Goal: Task Accomplishment & Management: Manage account settings

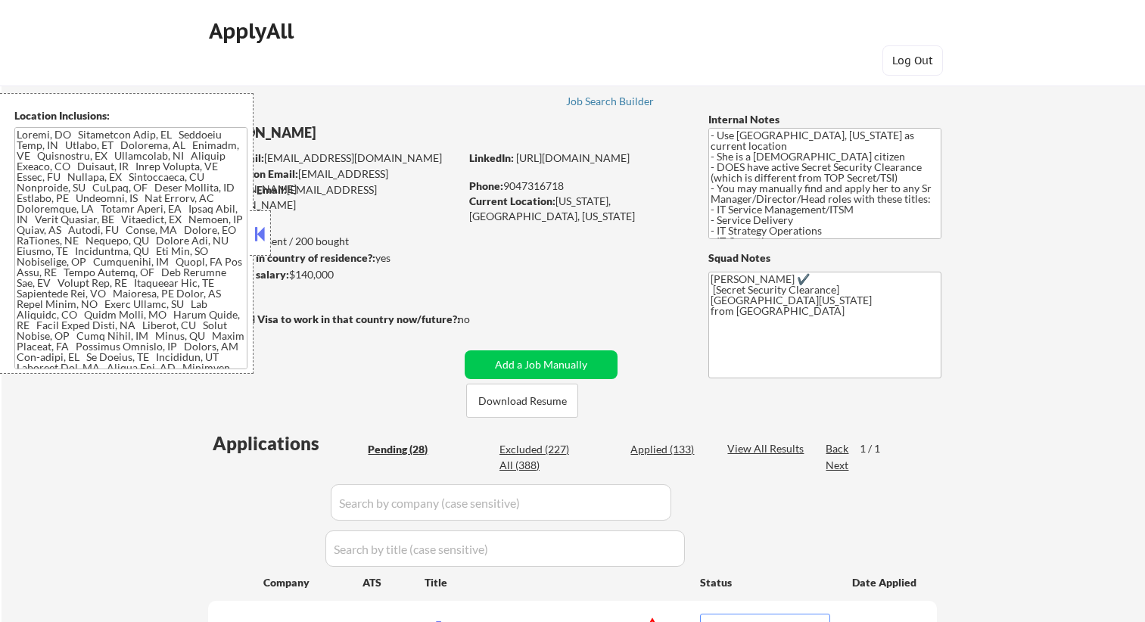
select select ""pending""
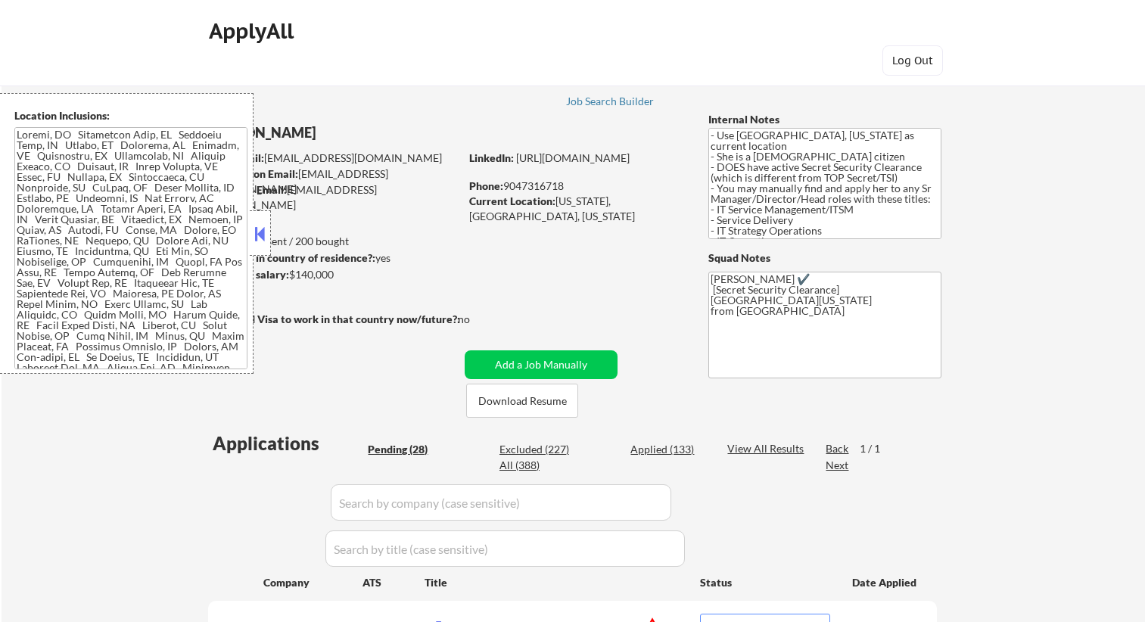
select select ""pending""
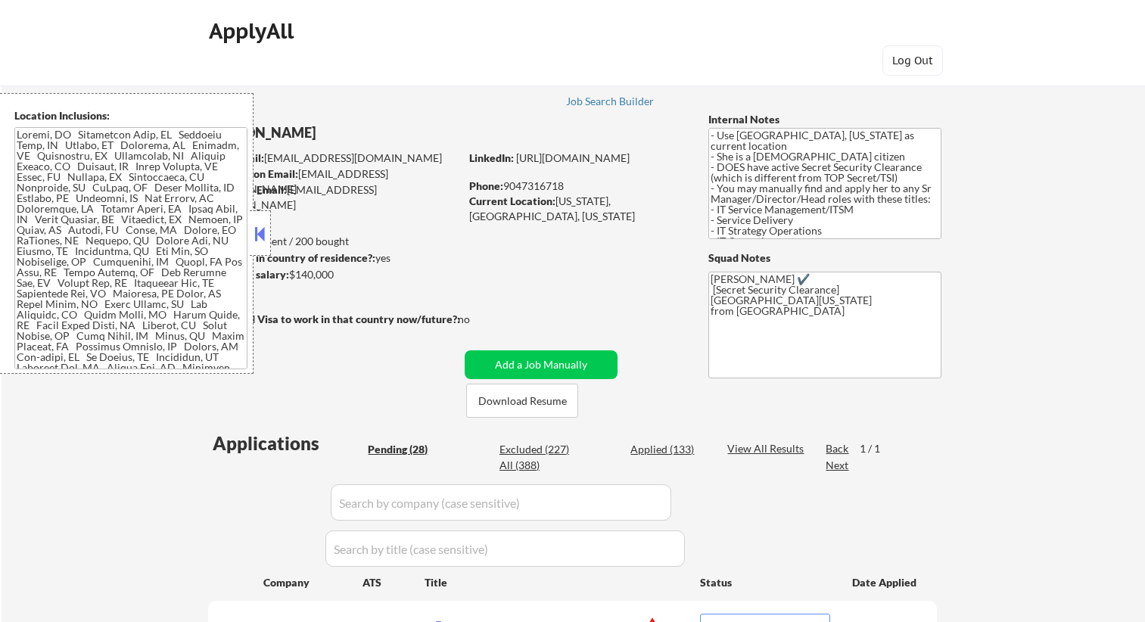
select select ""pending""
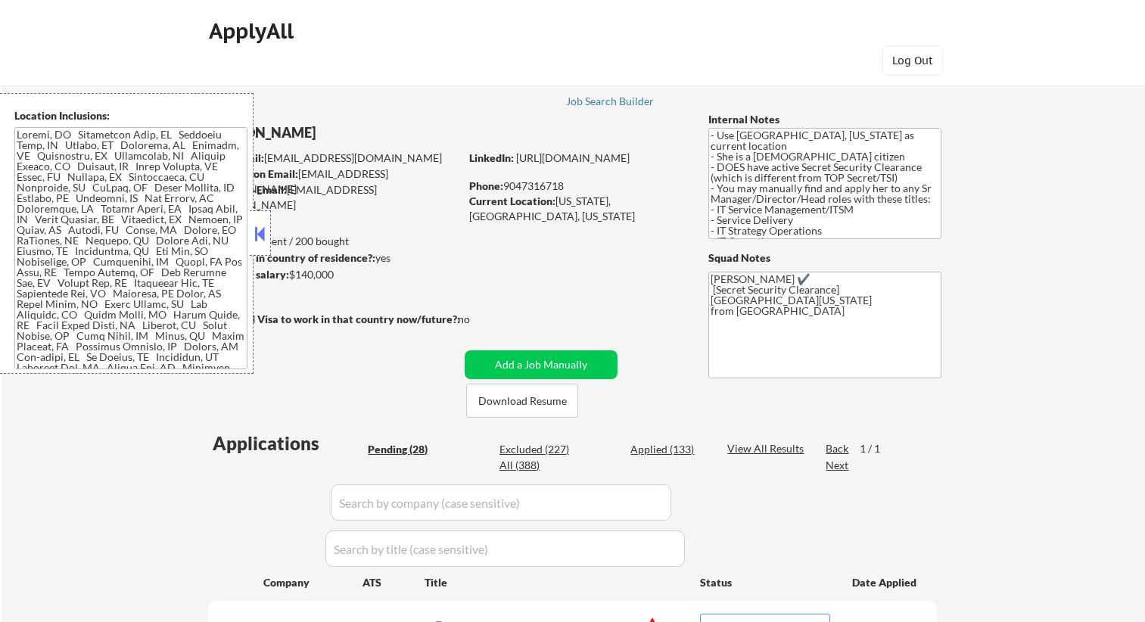
select select ""pending""
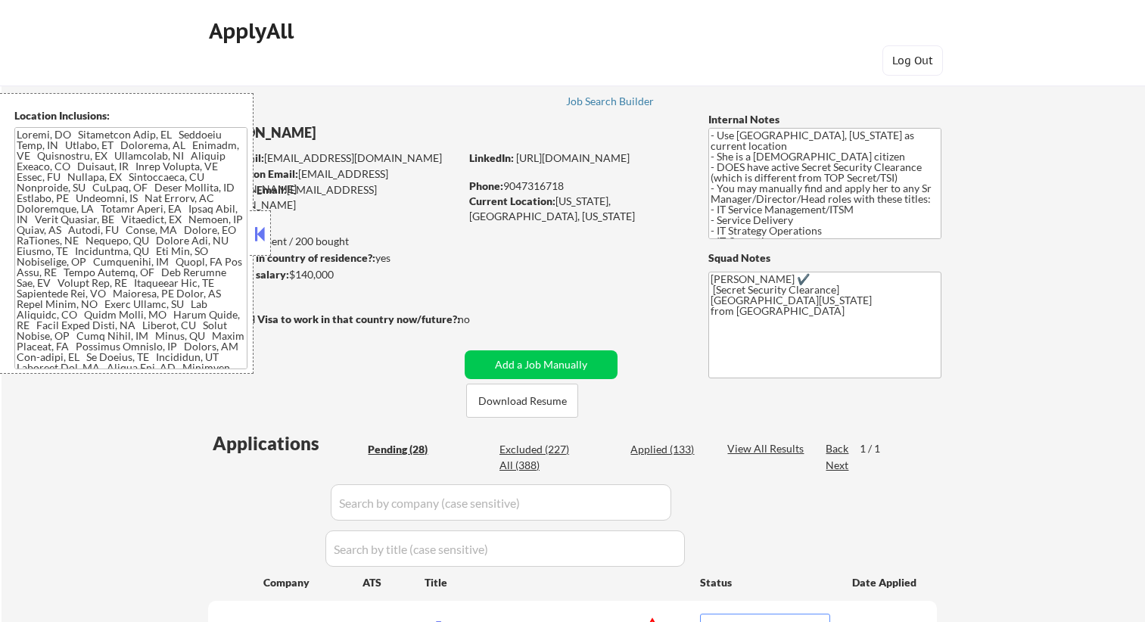
select select ""pending""
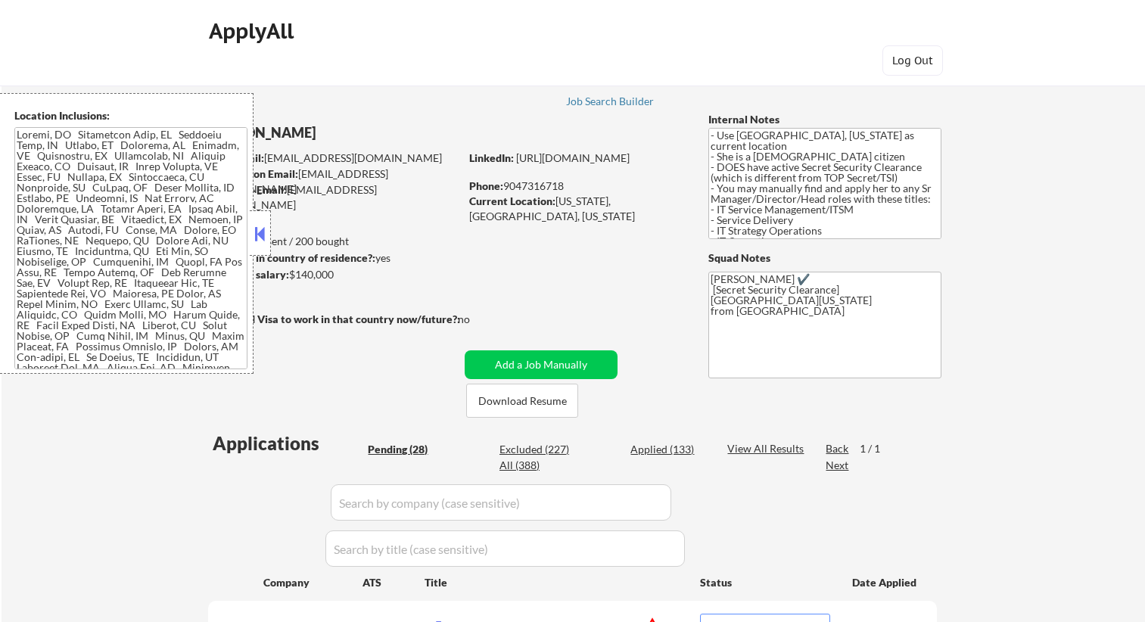
select select ""pending""
click at [680, 451] on div "Applied (133)" at bounding box center [668, 449] width 76 height 15
select select ""applied""
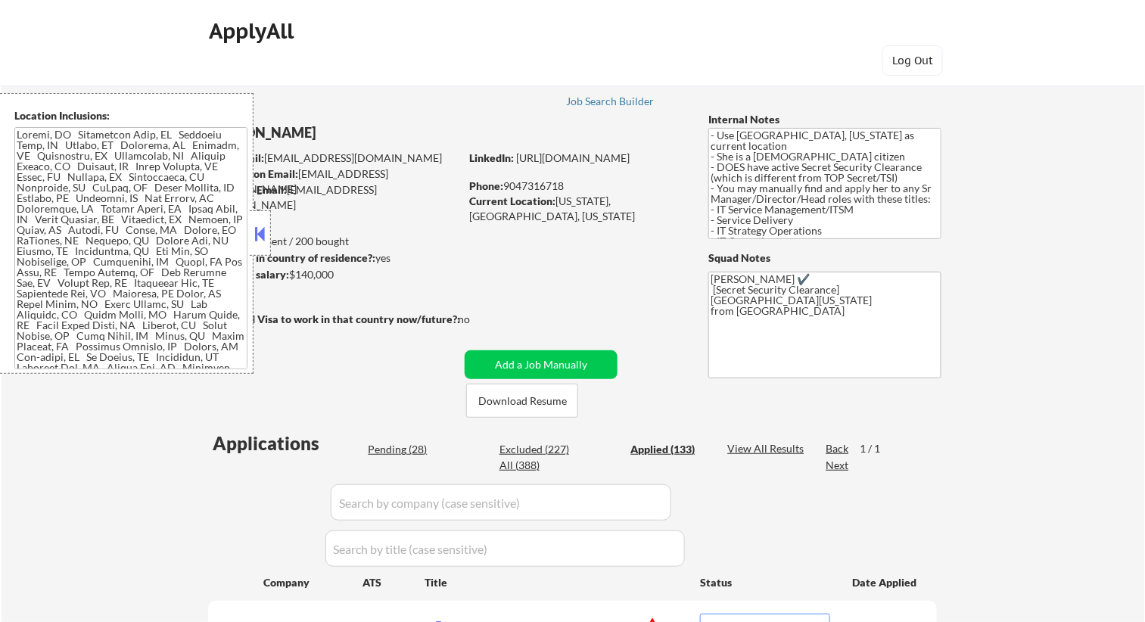
select select ""applied""
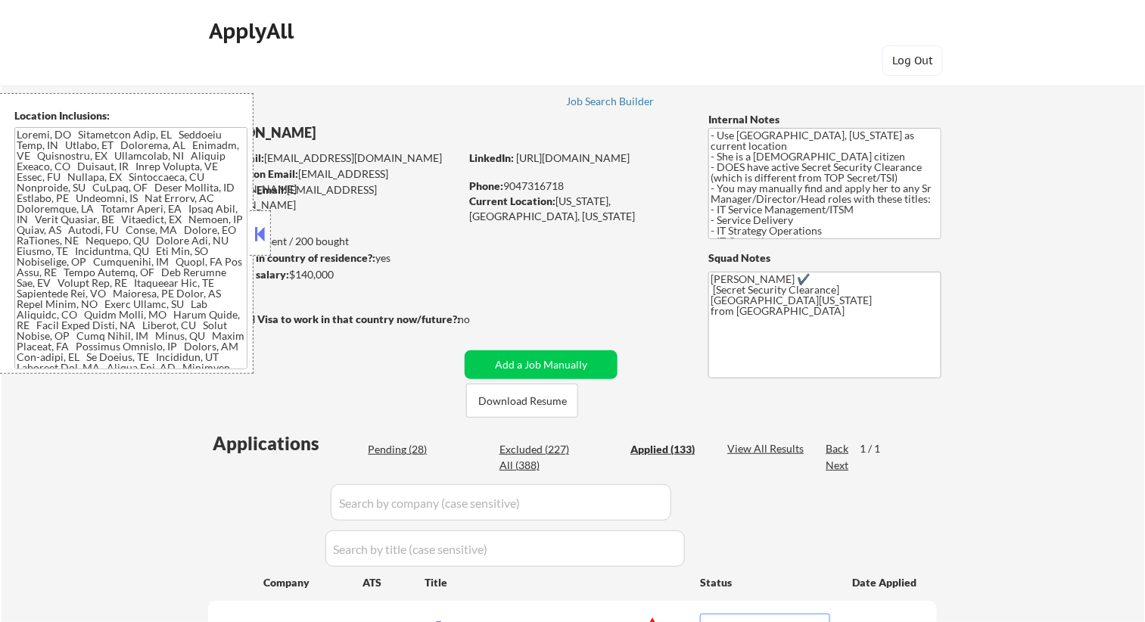
select select ""applied""
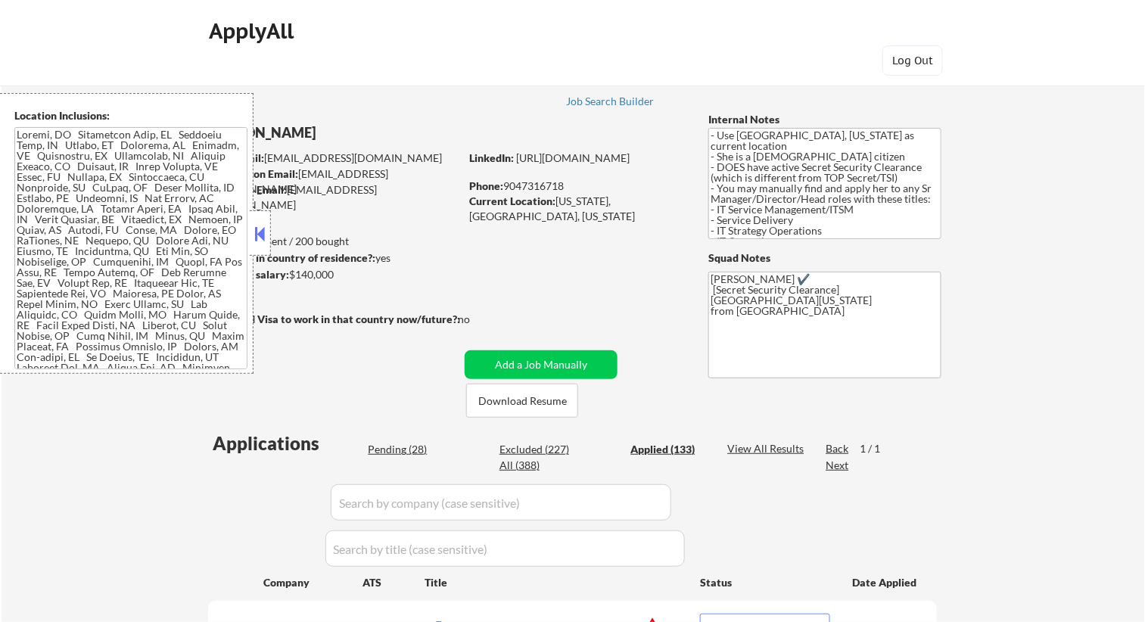
select select ""applied""
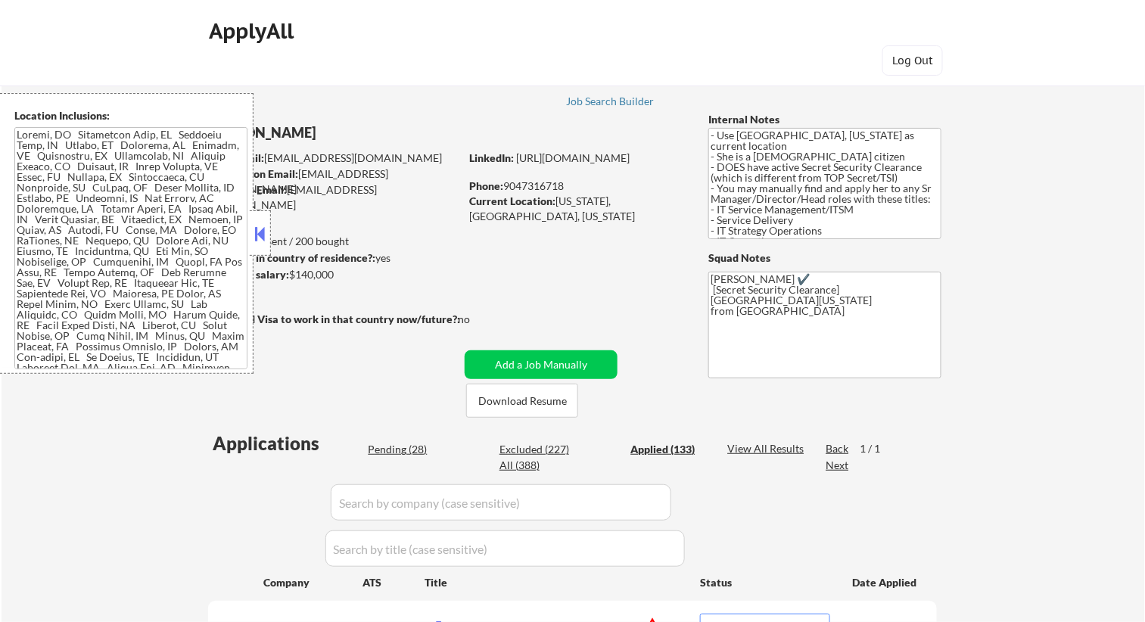
select select ""applied""
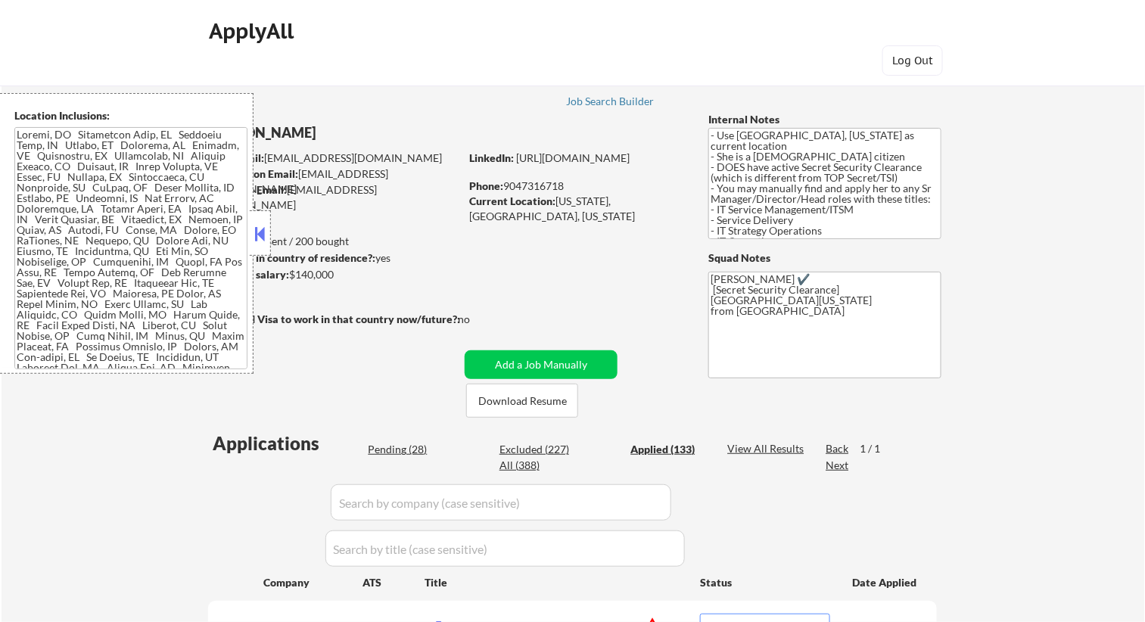
select select ""applied""
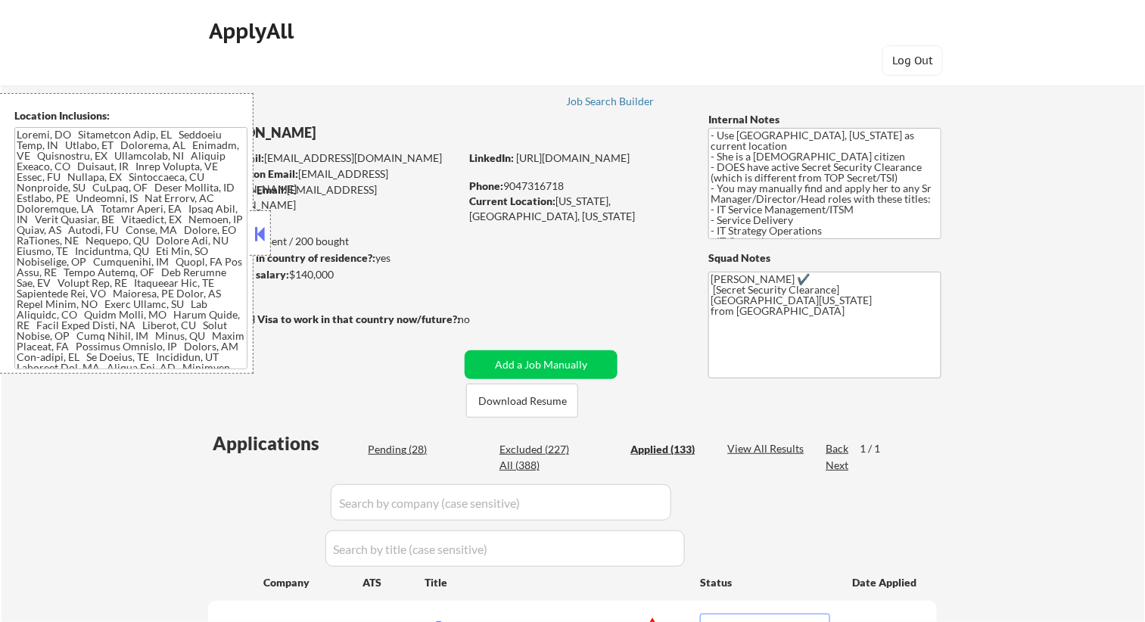
select select ""applied""
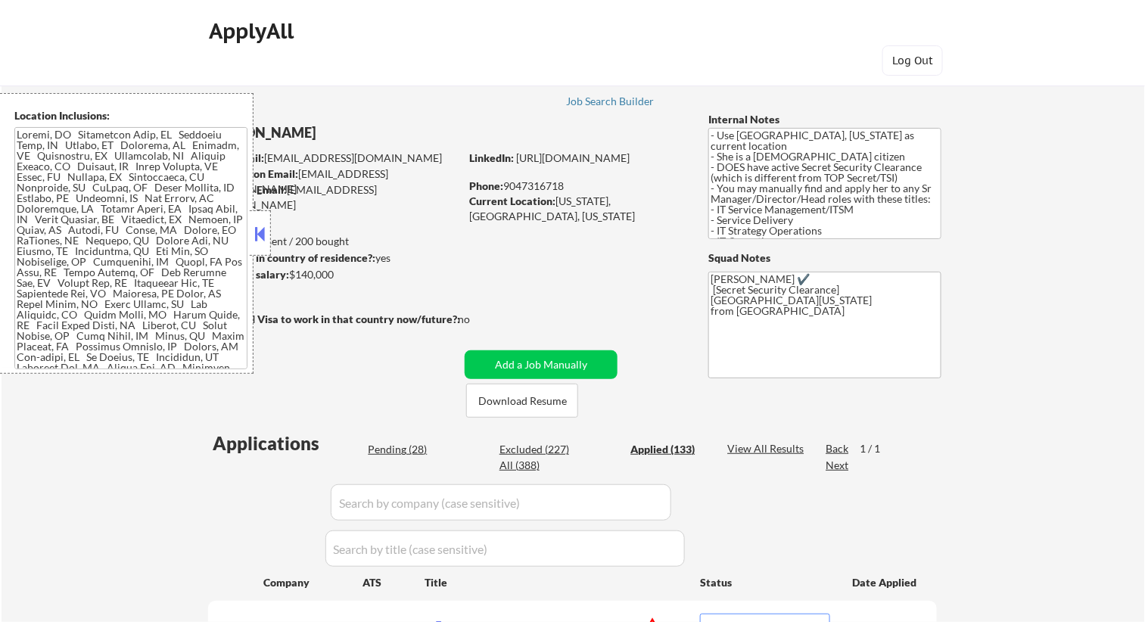
select select ""applied""
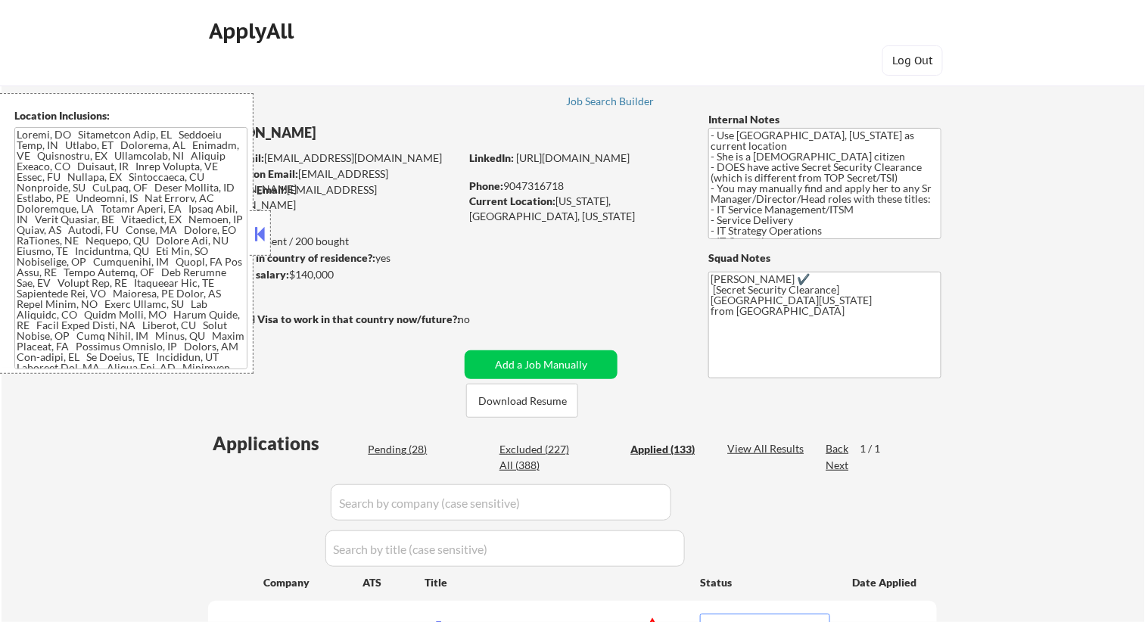
select select ""applied""
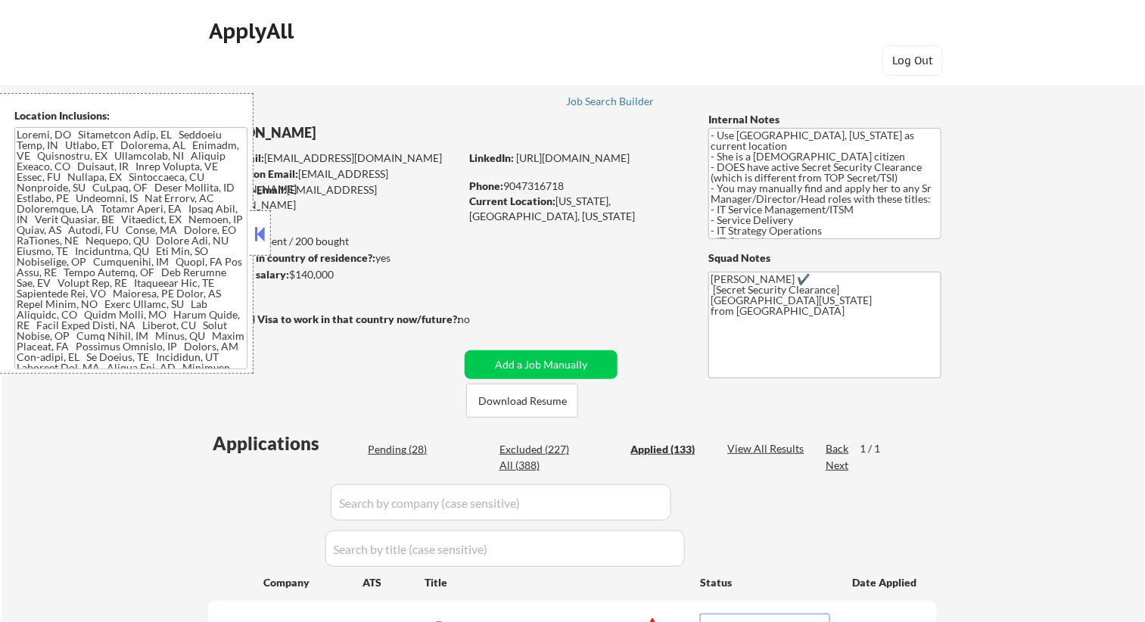
select select ""applied""
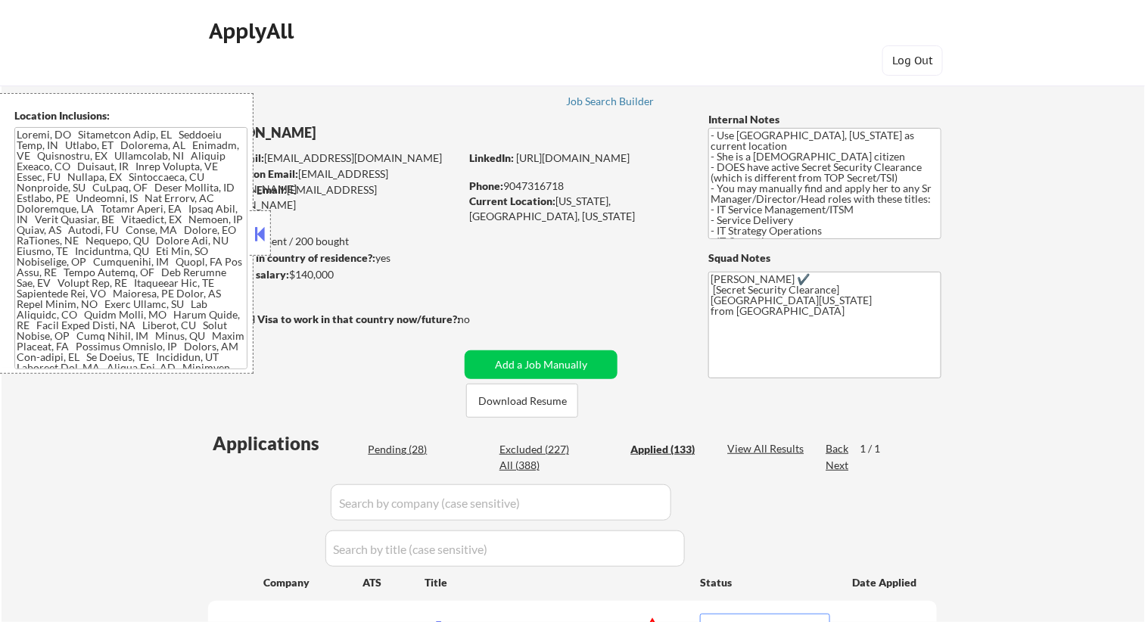
select select ""applied""
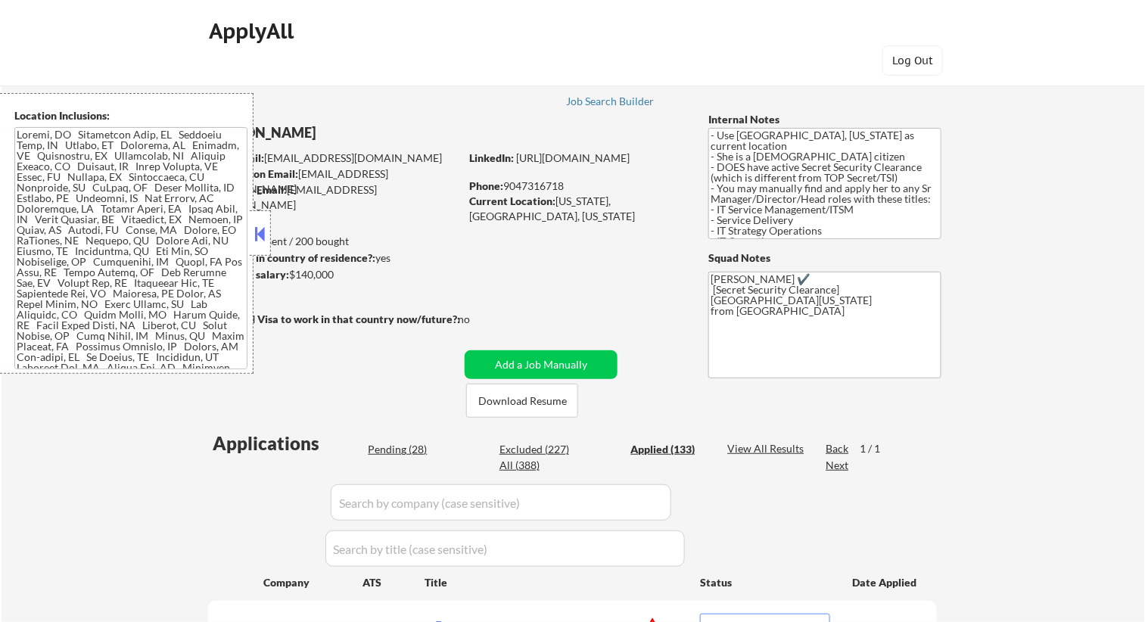
select select ""applied""
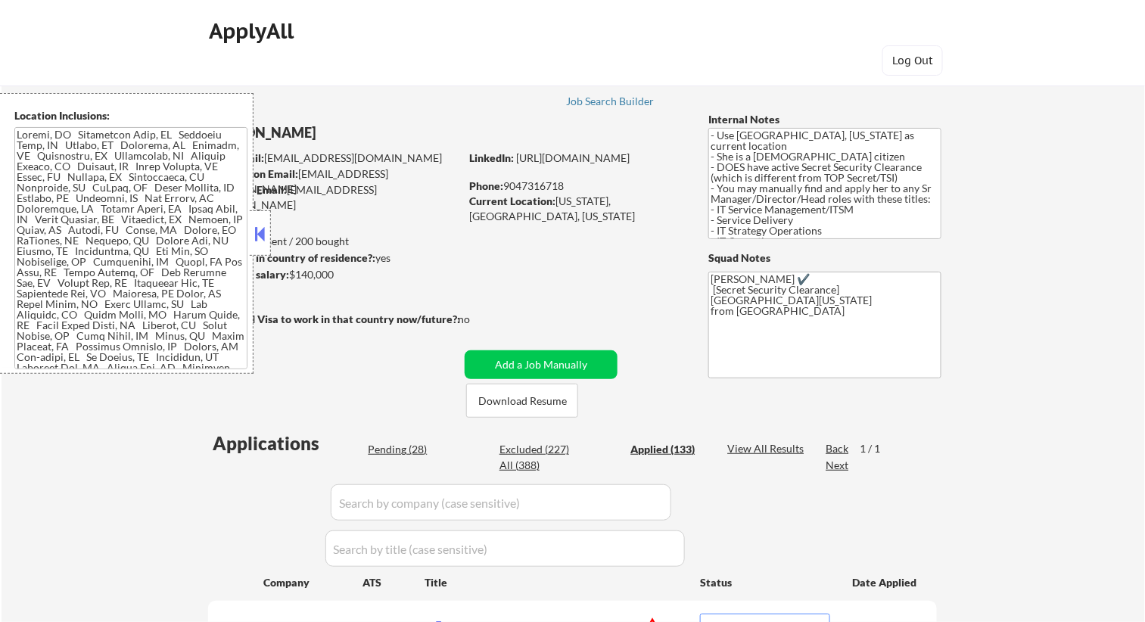
select select ""applied""
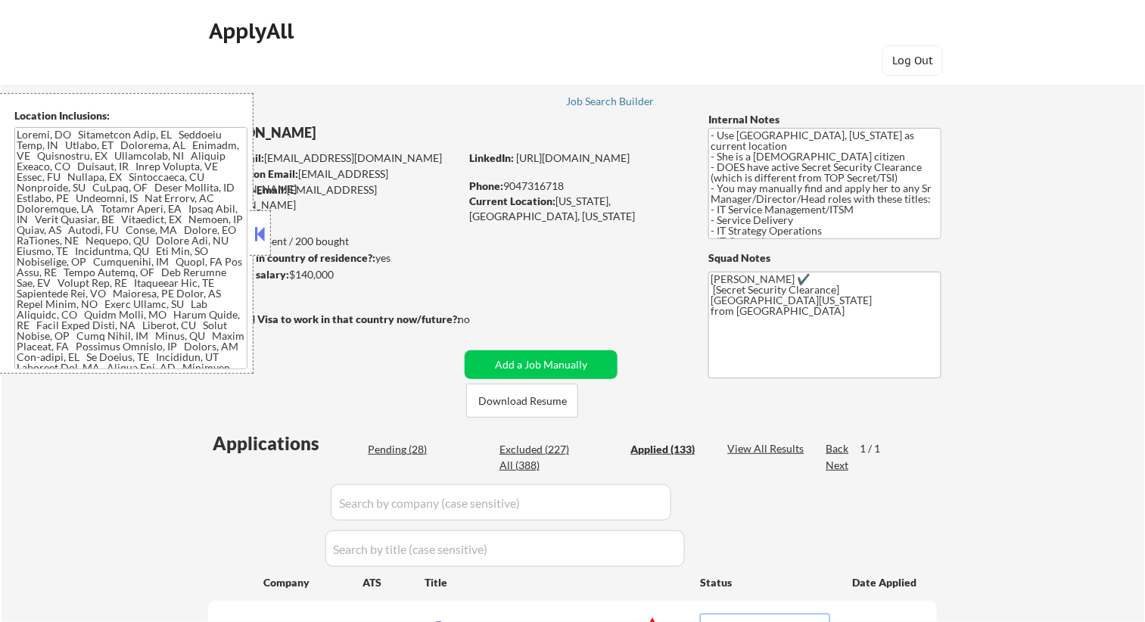
select select ""applied""
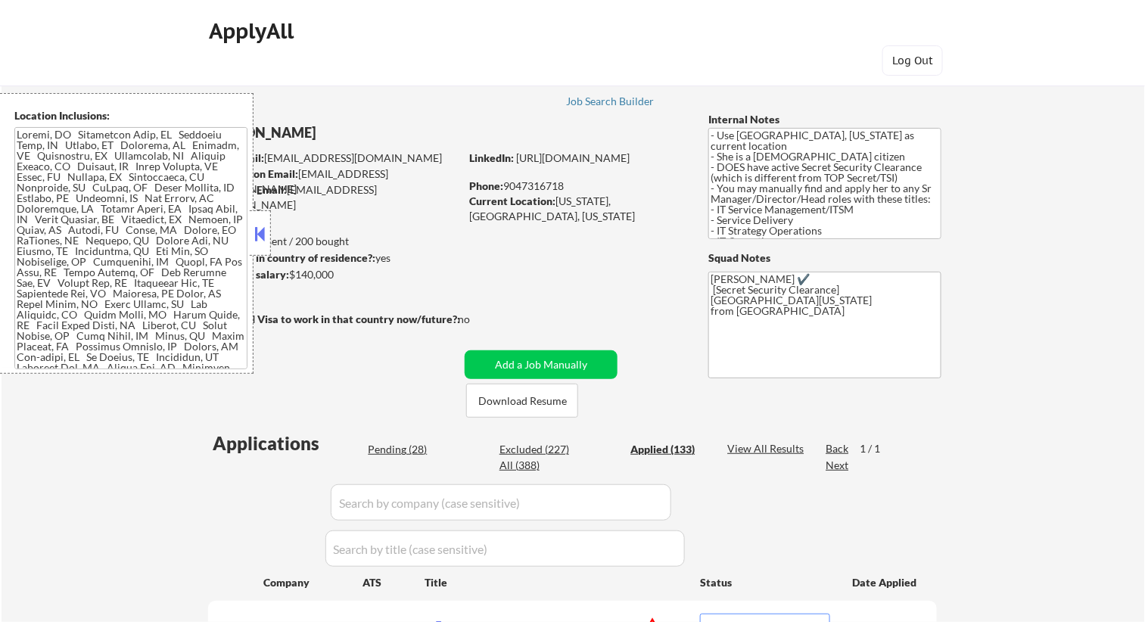
select select ""applied""
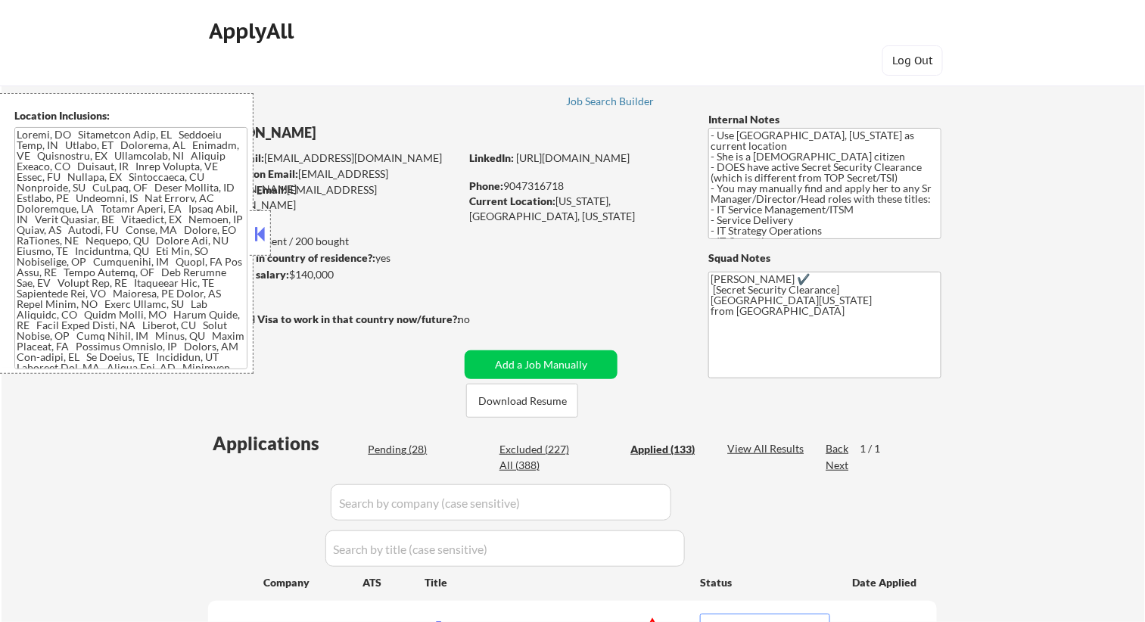
select select ""applied""
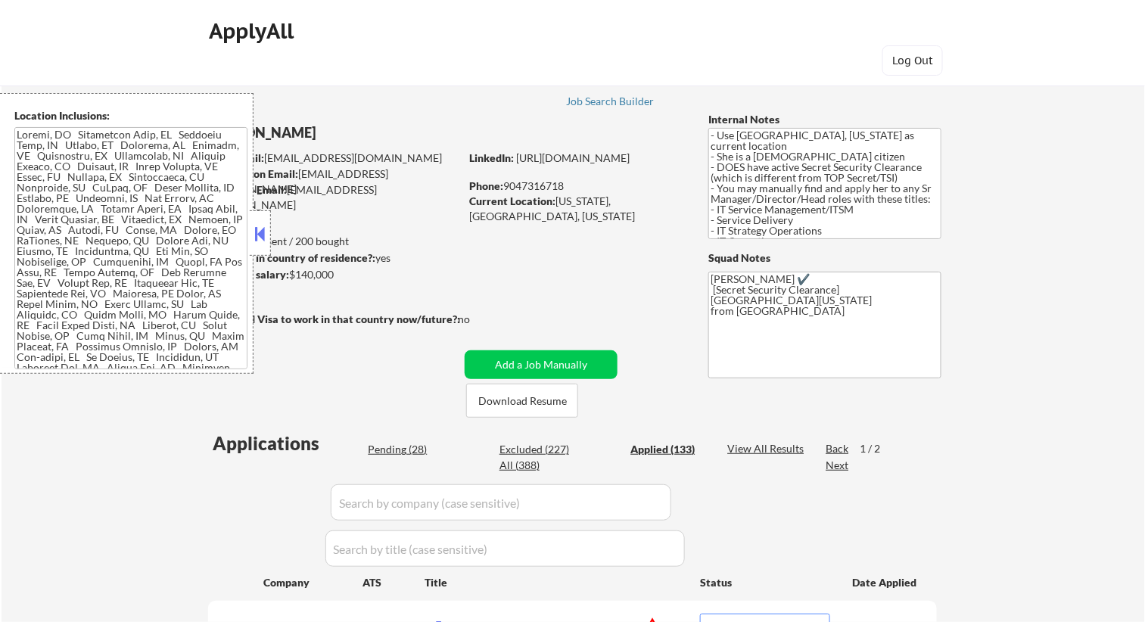
select select ""applied""
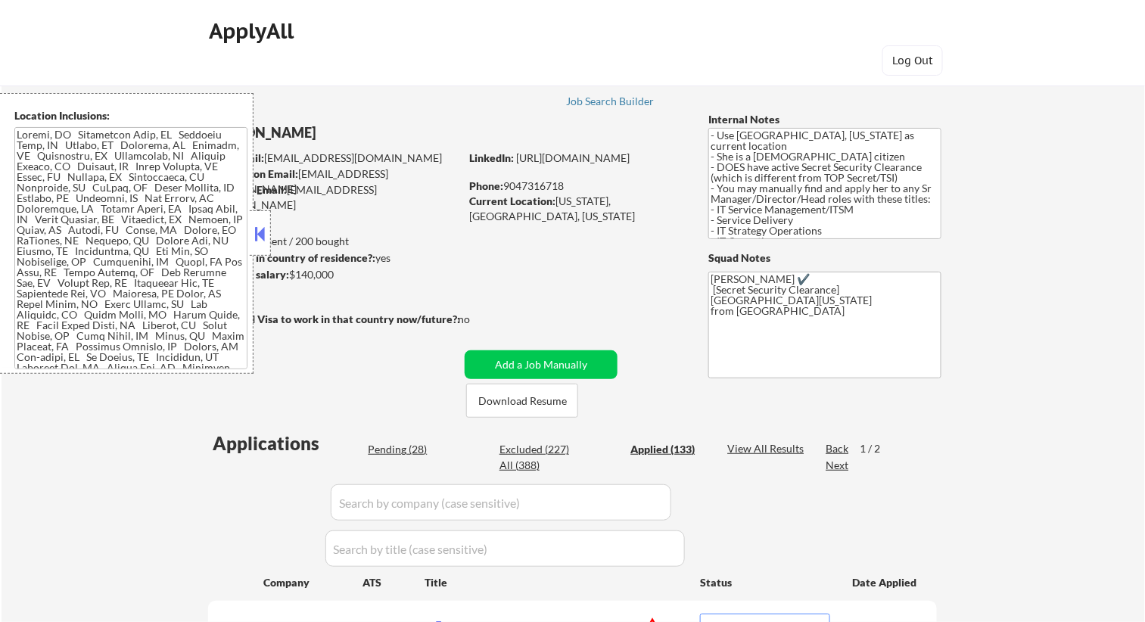
select select ""applied""
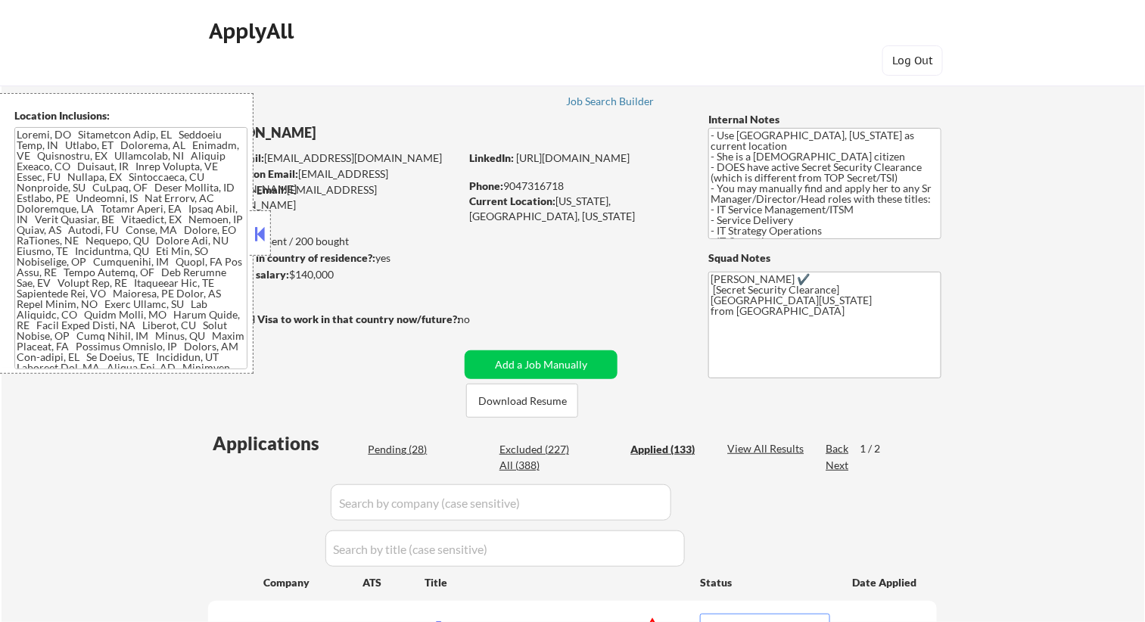
select select ""applied""
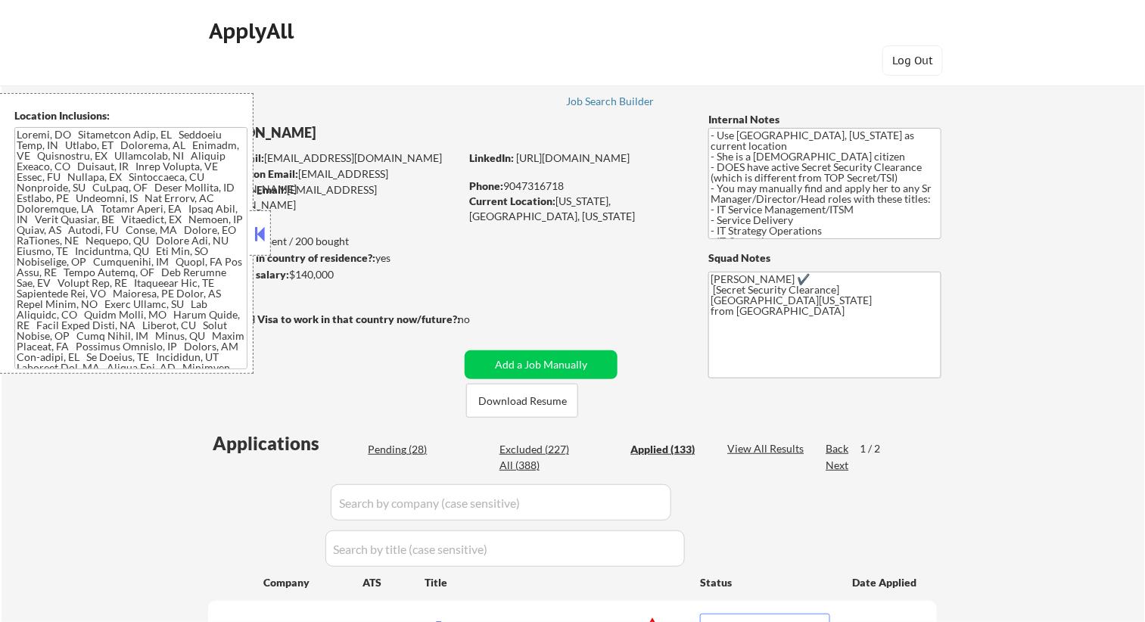
select select ""applied""
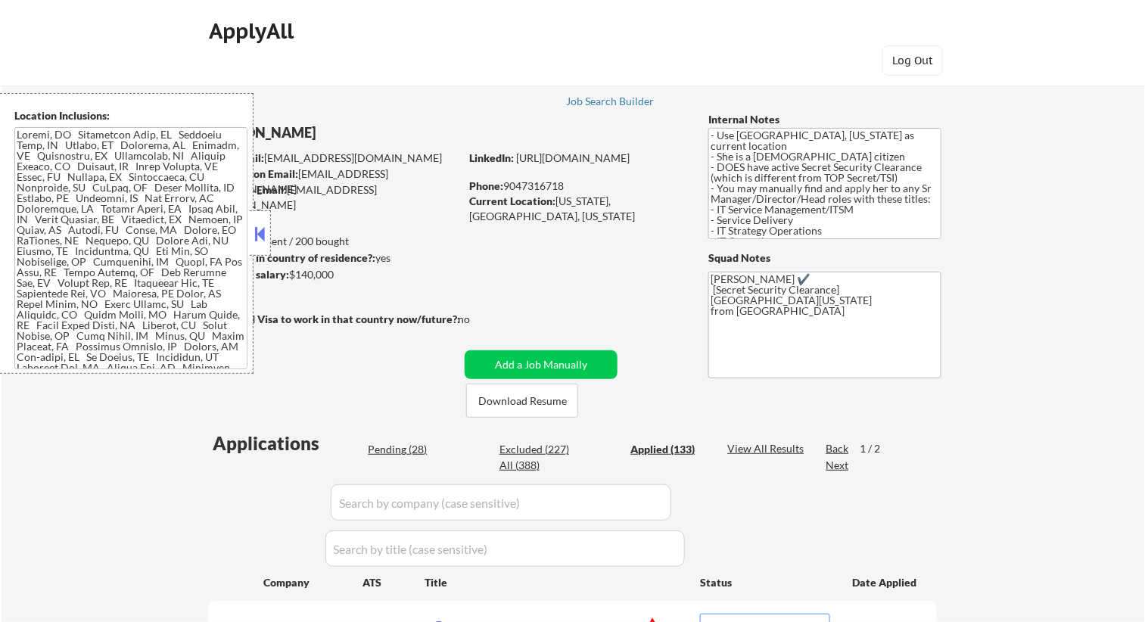
select select ""applied""
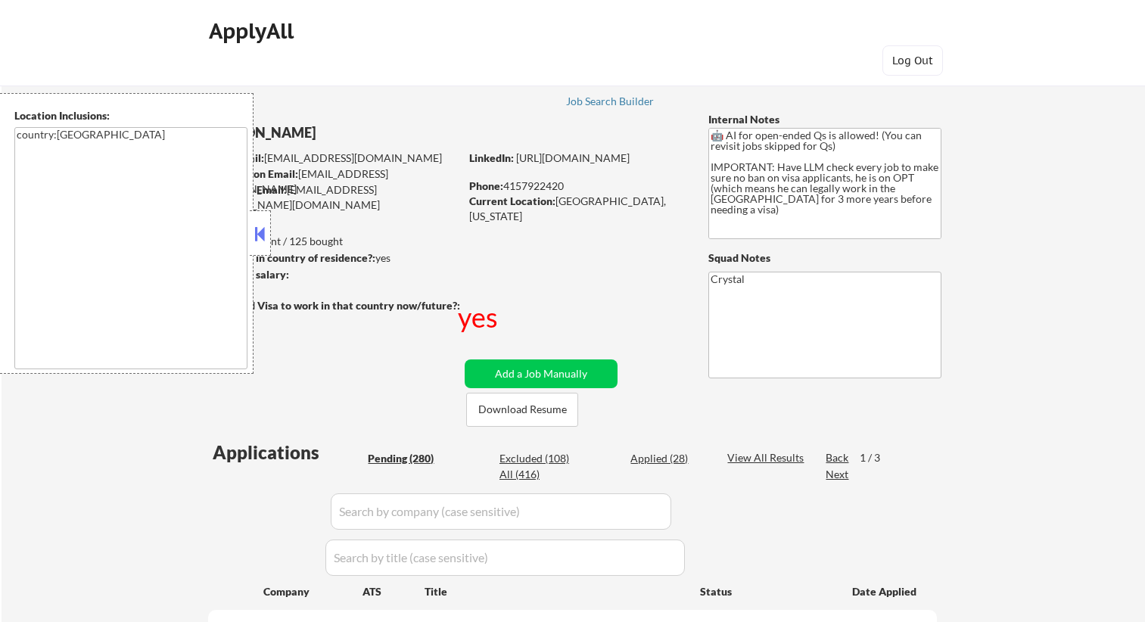
select select ""pending""
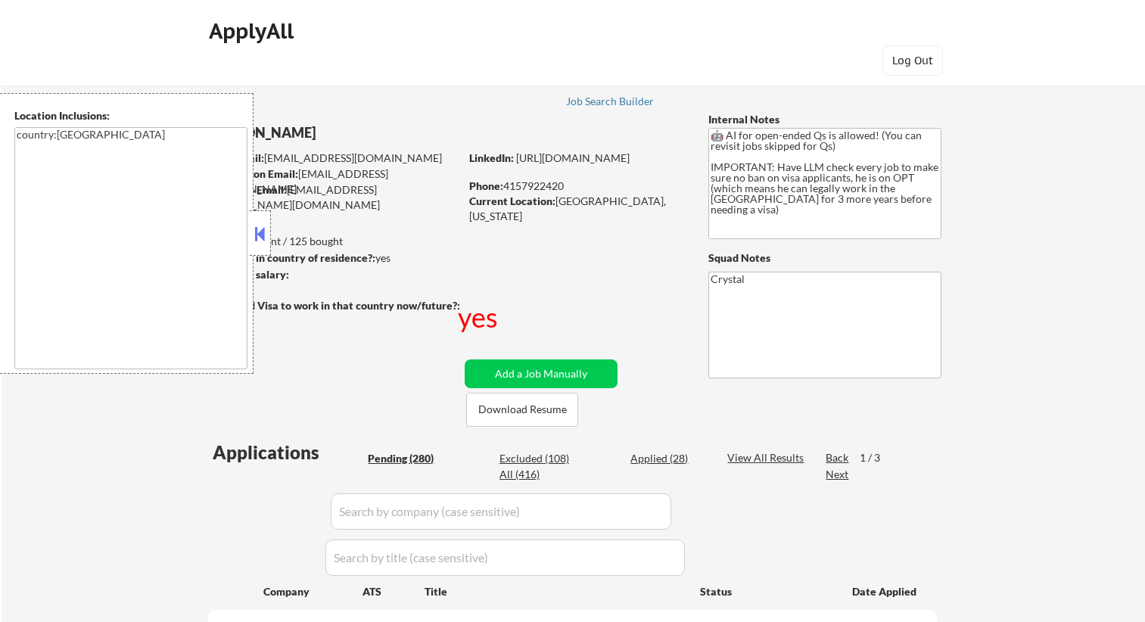
select select ""pending""
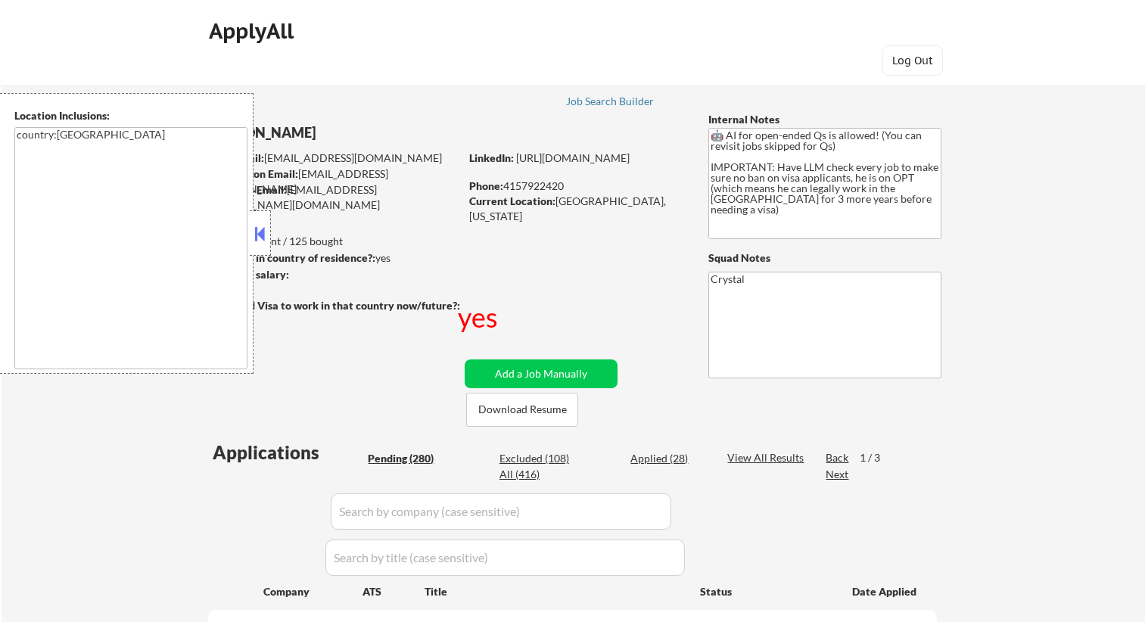
select select ""pending""
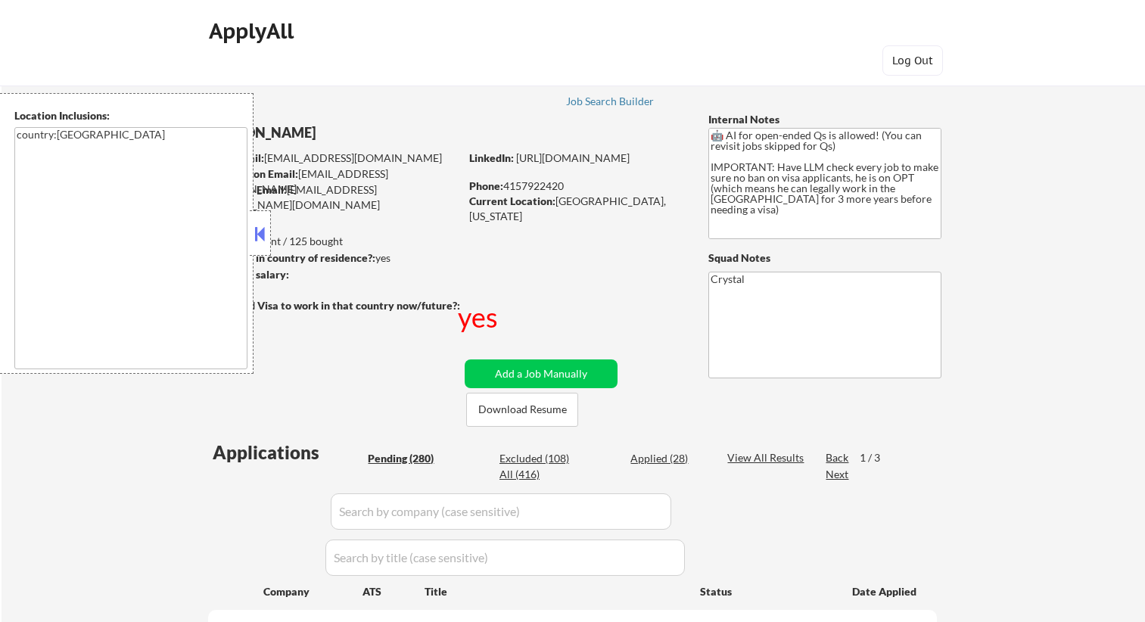
select select ""pending""
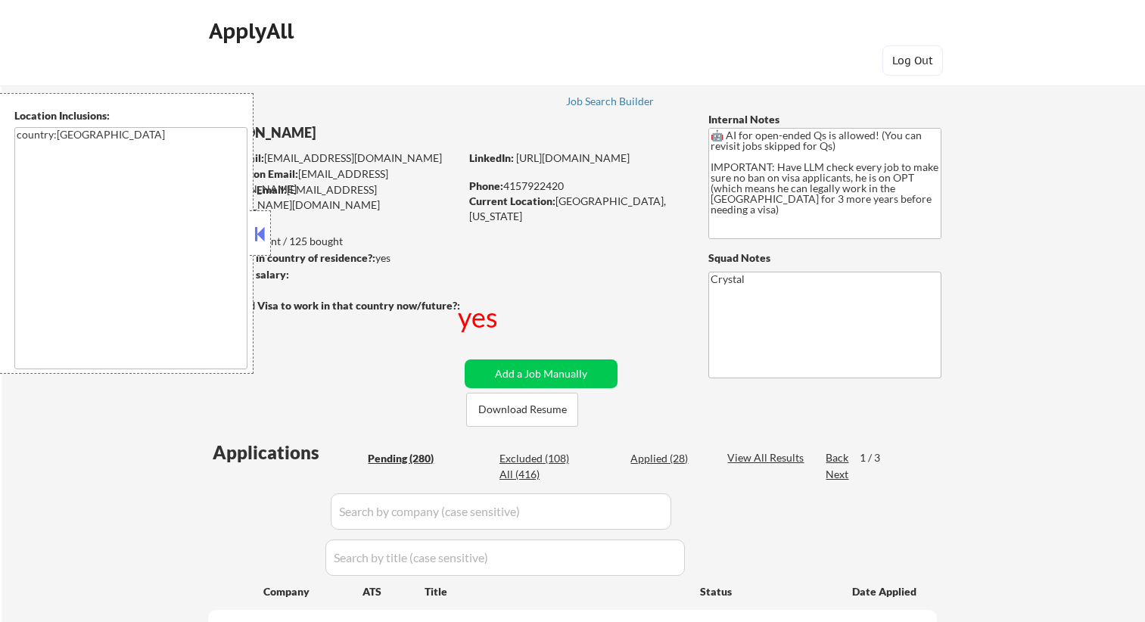
select select ""pending""
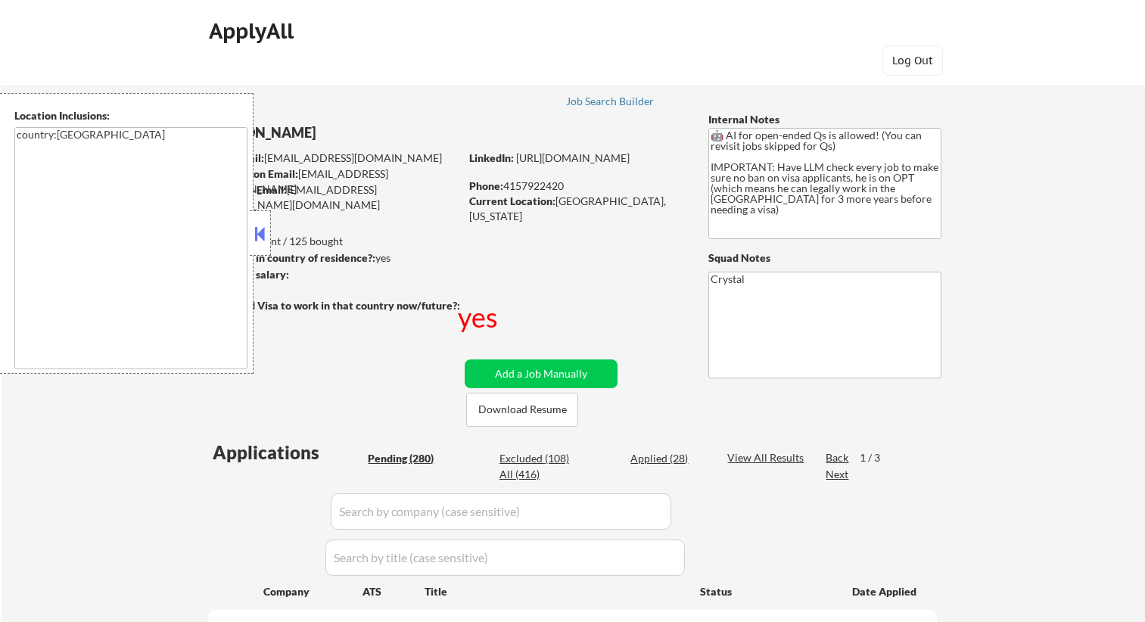
select select ""pending""
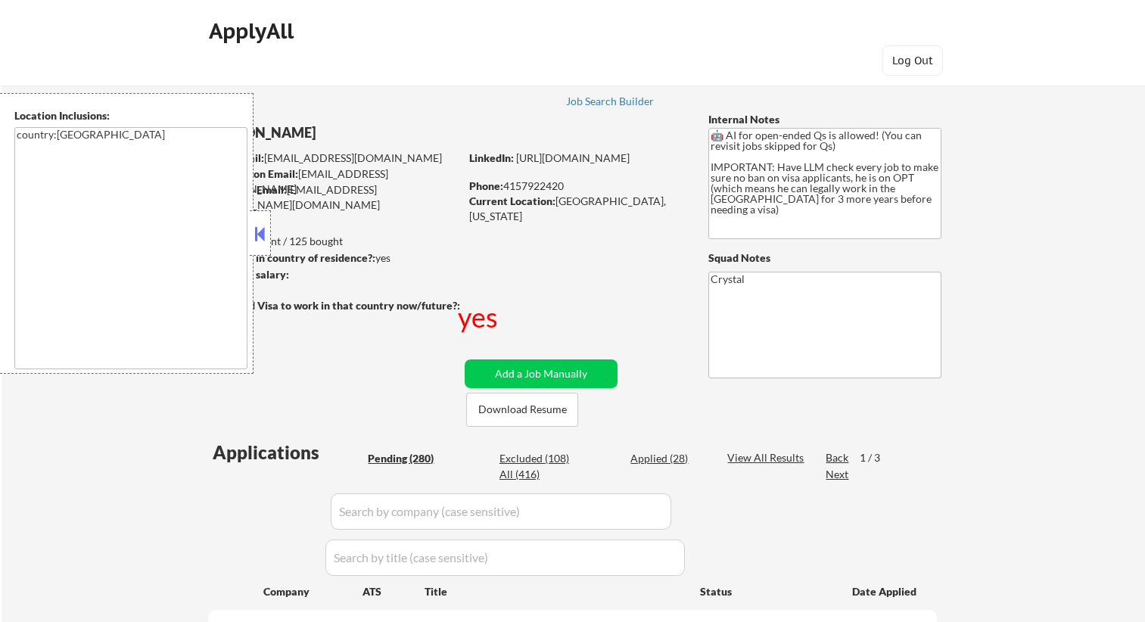
select select ""pending""
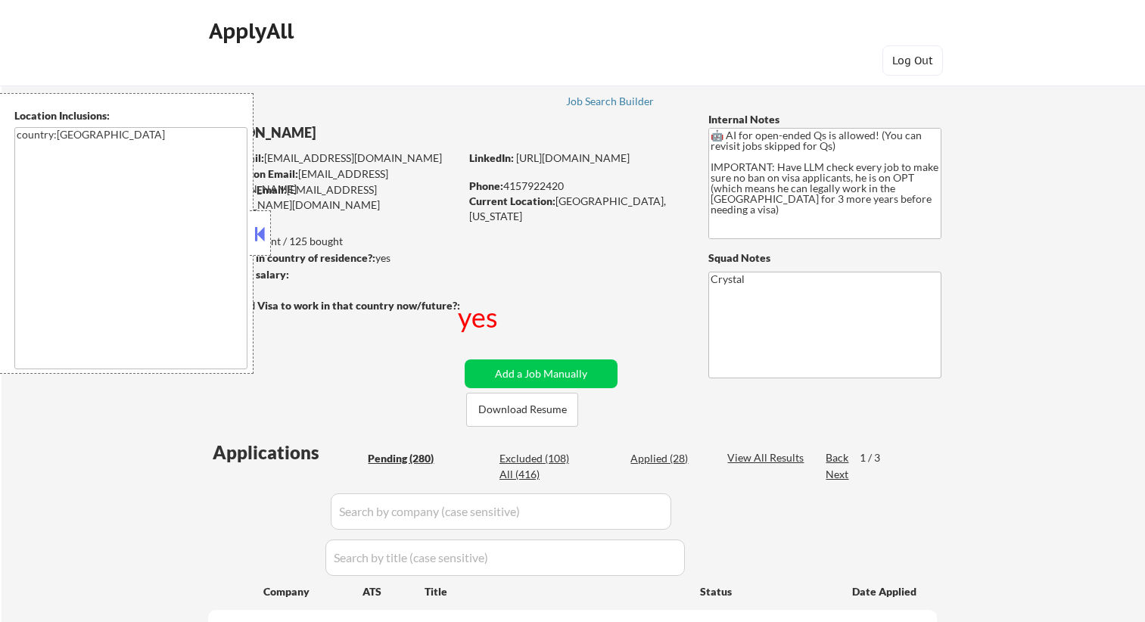
select select ""pending""
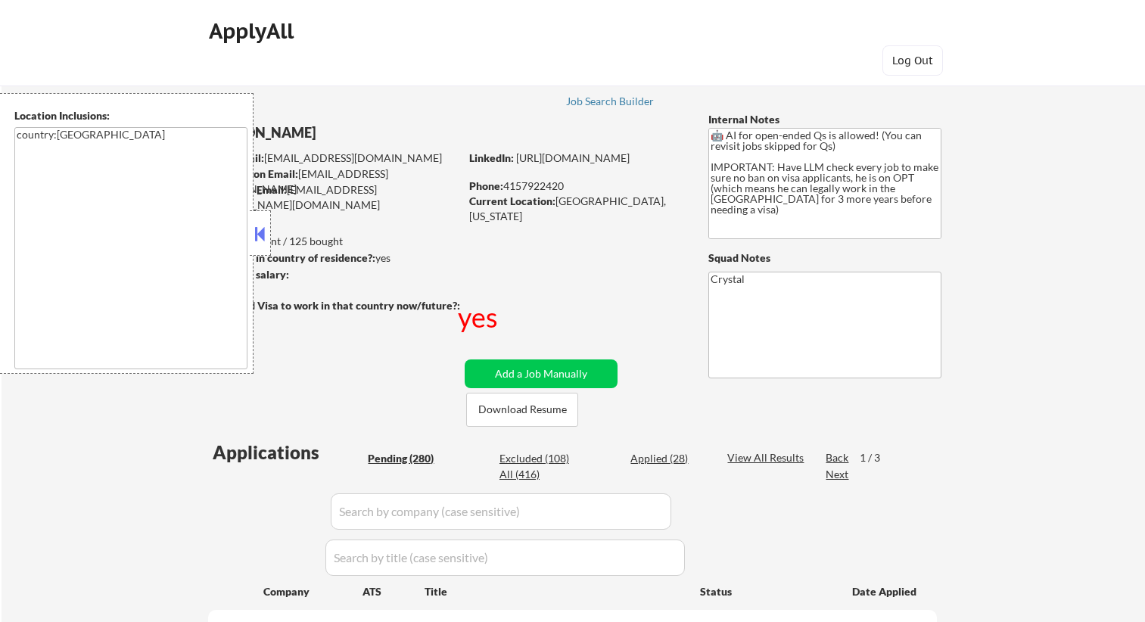
select select ""pending""
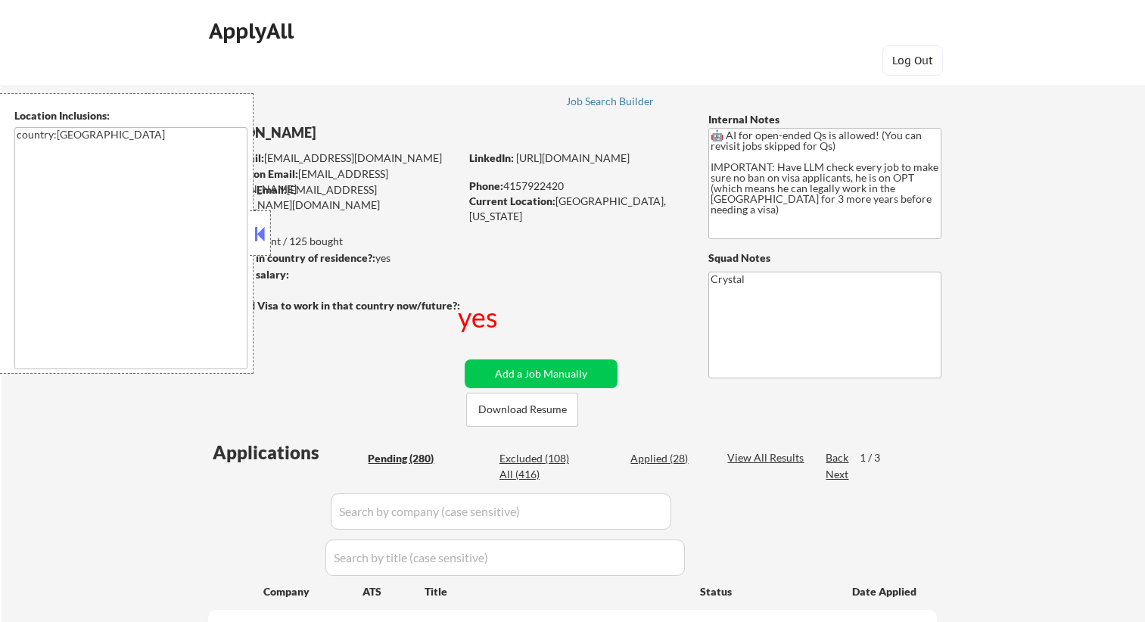
select select ""pending""
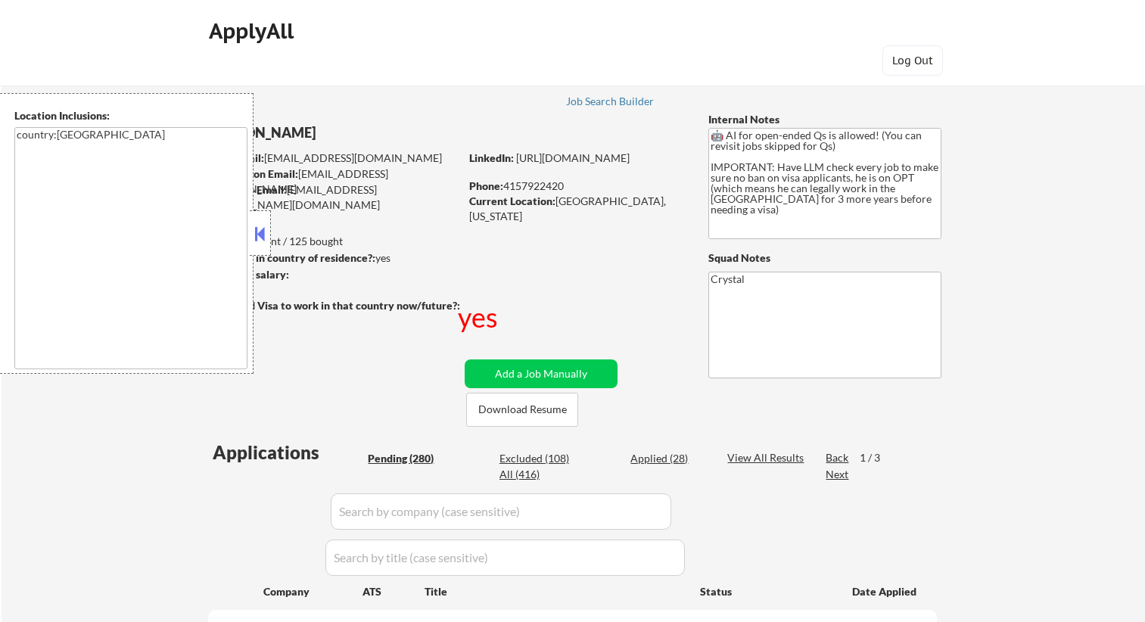
select select ""pending""
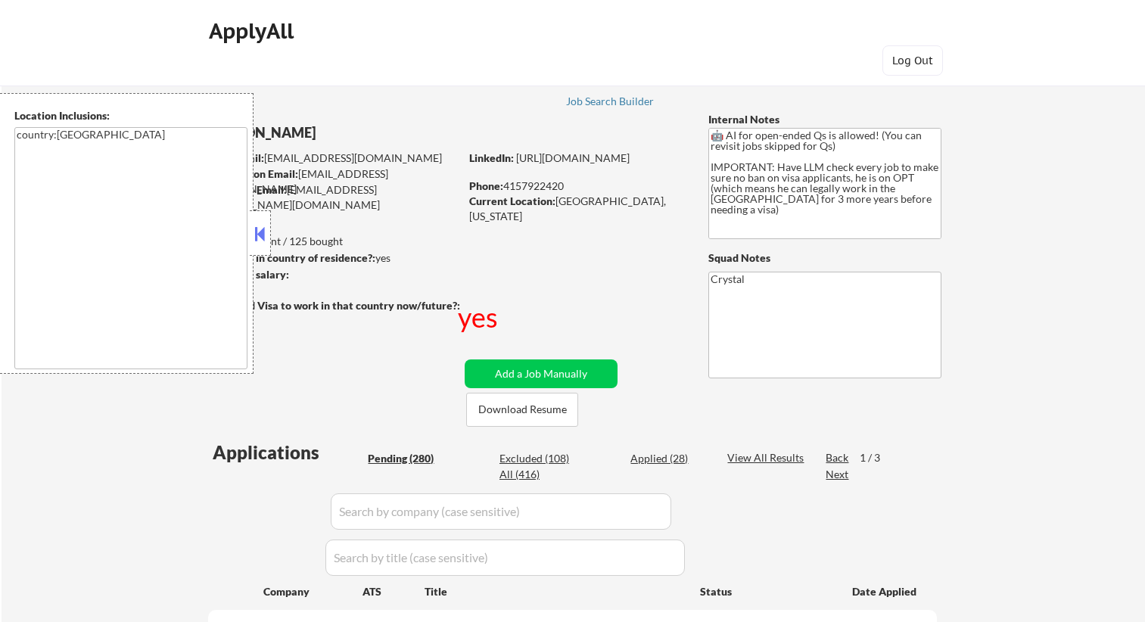
select select ""pending""
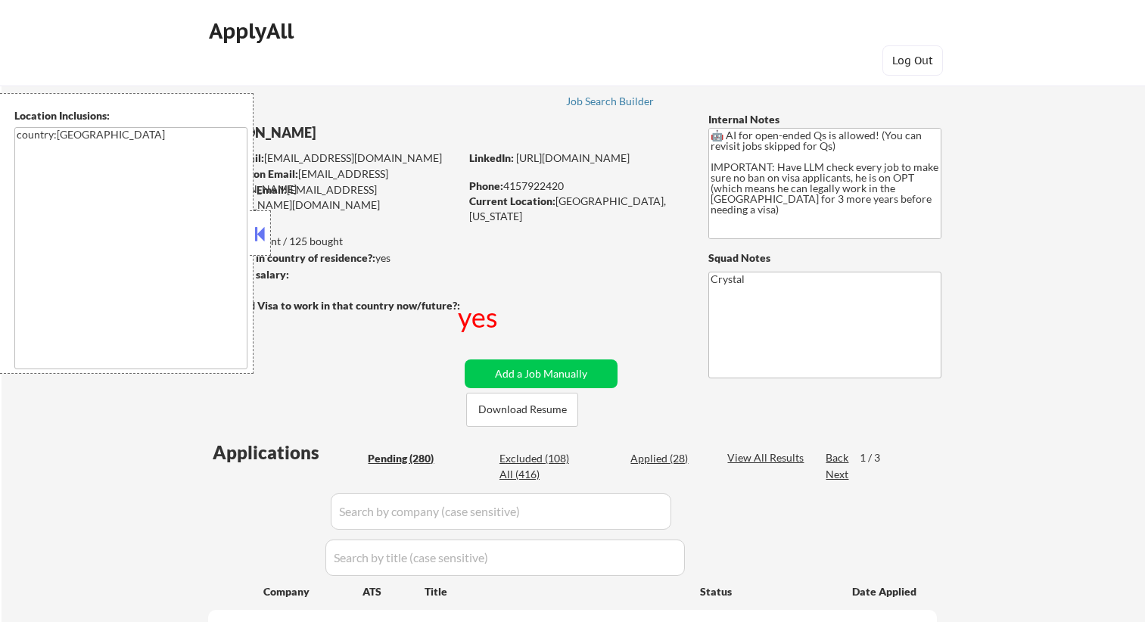
select select ""pending""
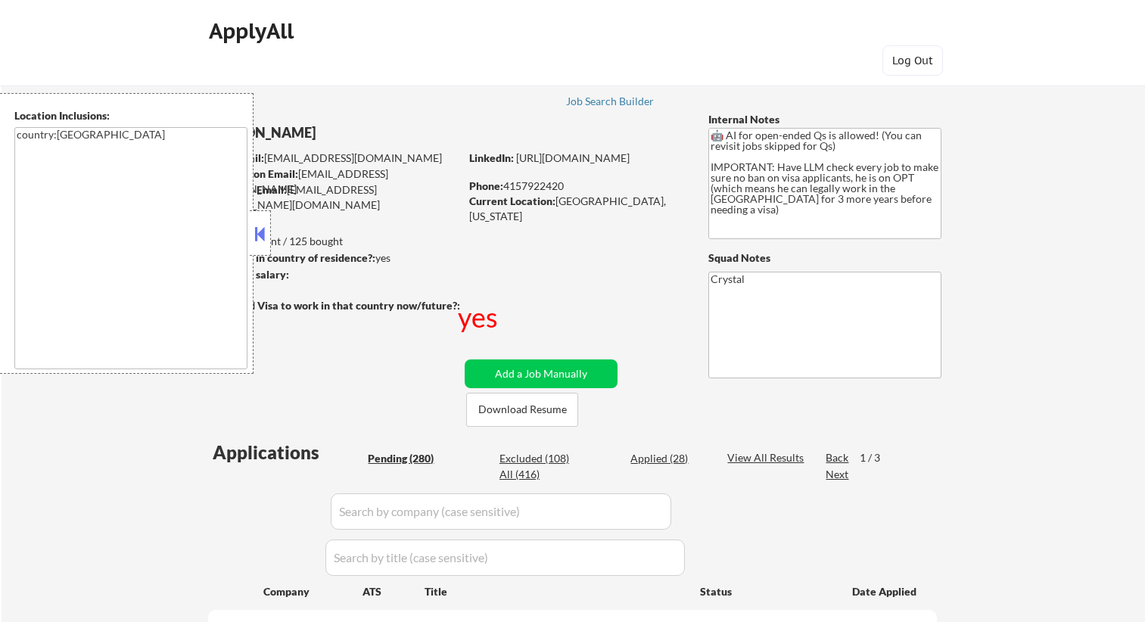
select select ""pending""
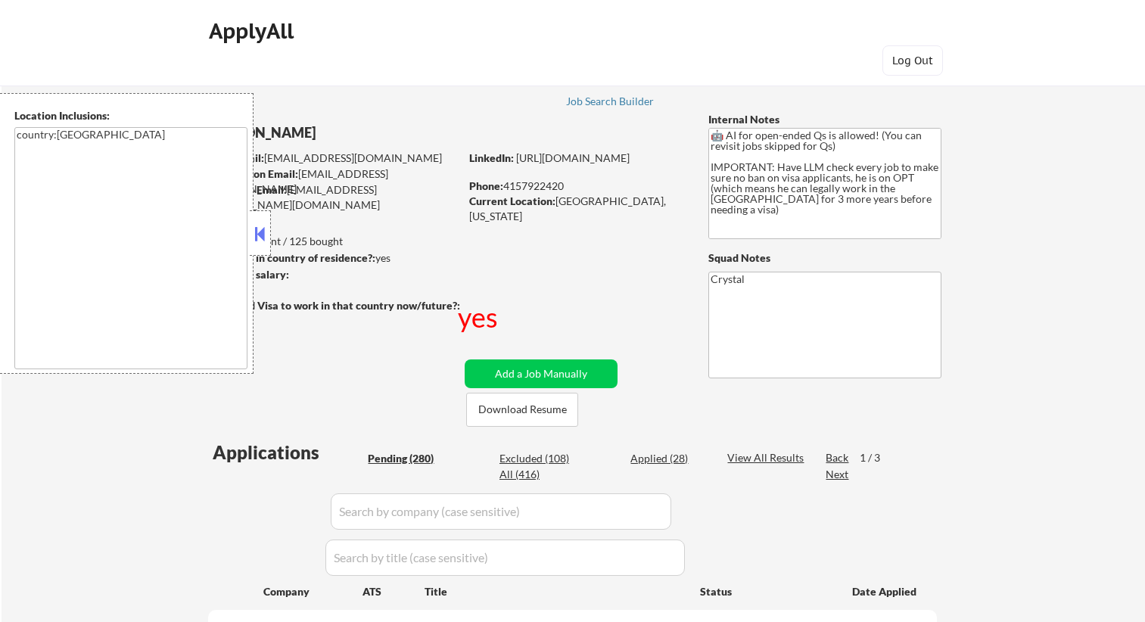
select select ""pending""
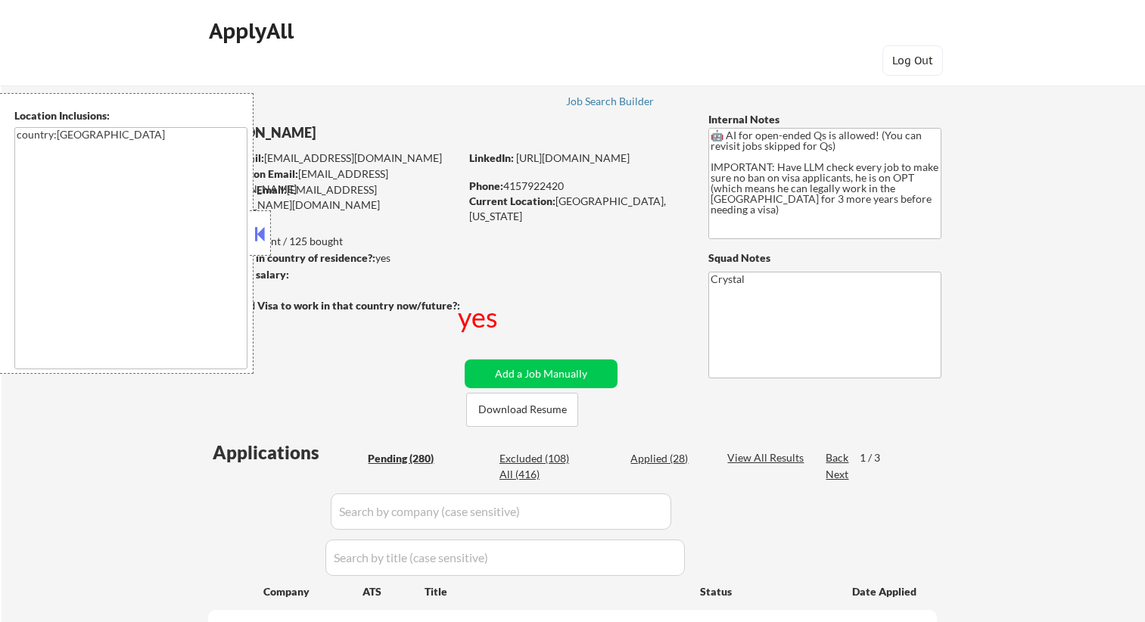
select select ""pending""
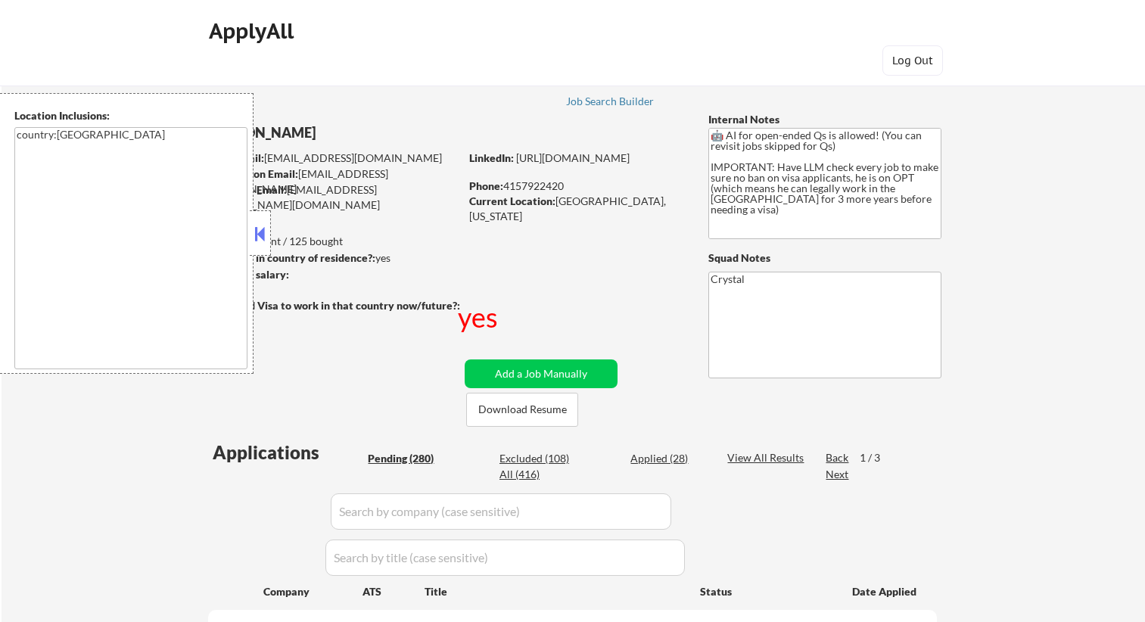
select select ""pending""
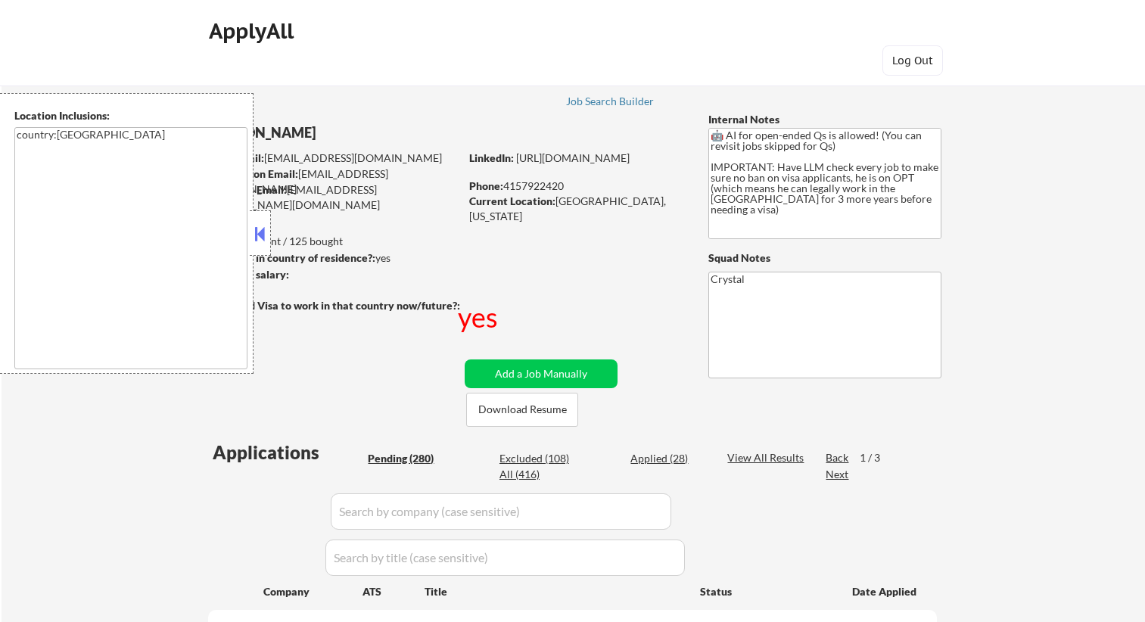
select select ""pending""
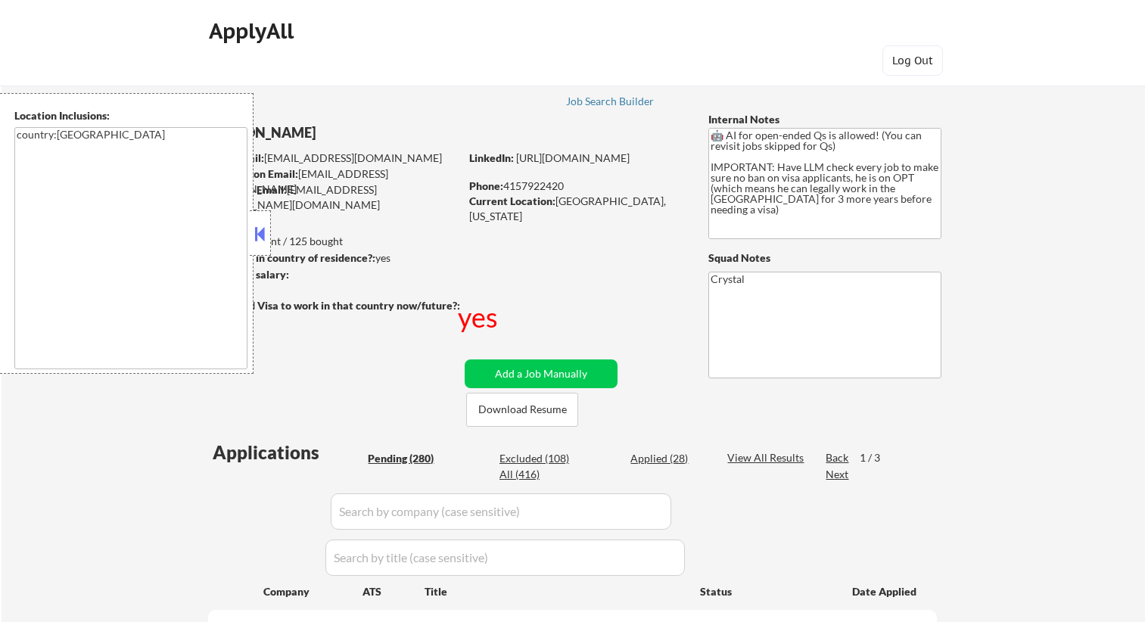
select select ""pending""
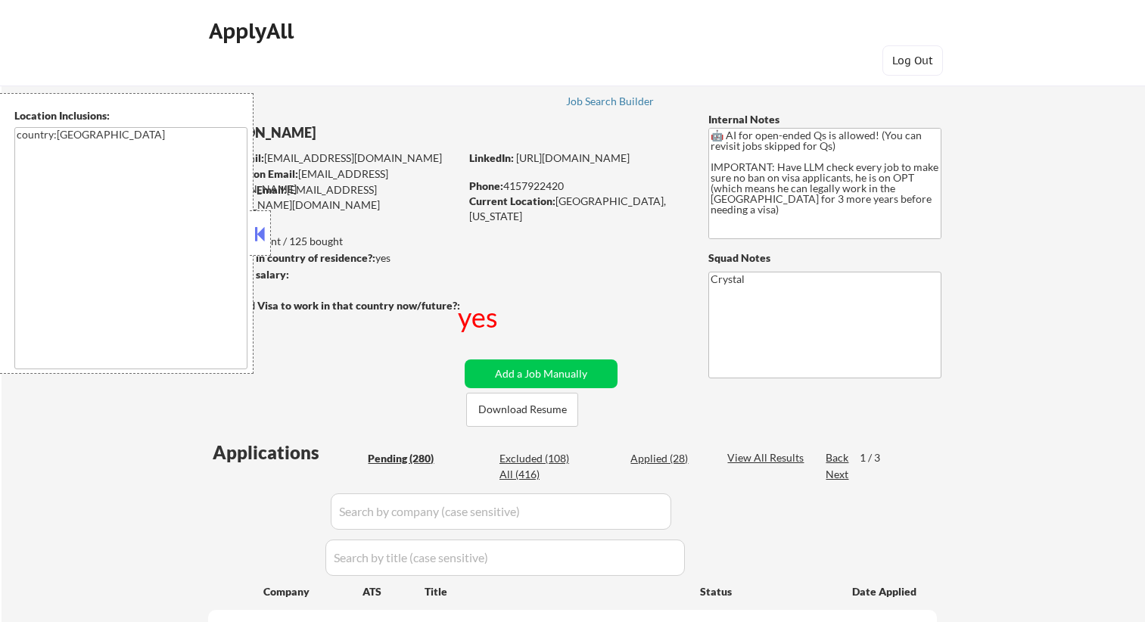
select select ""pending""
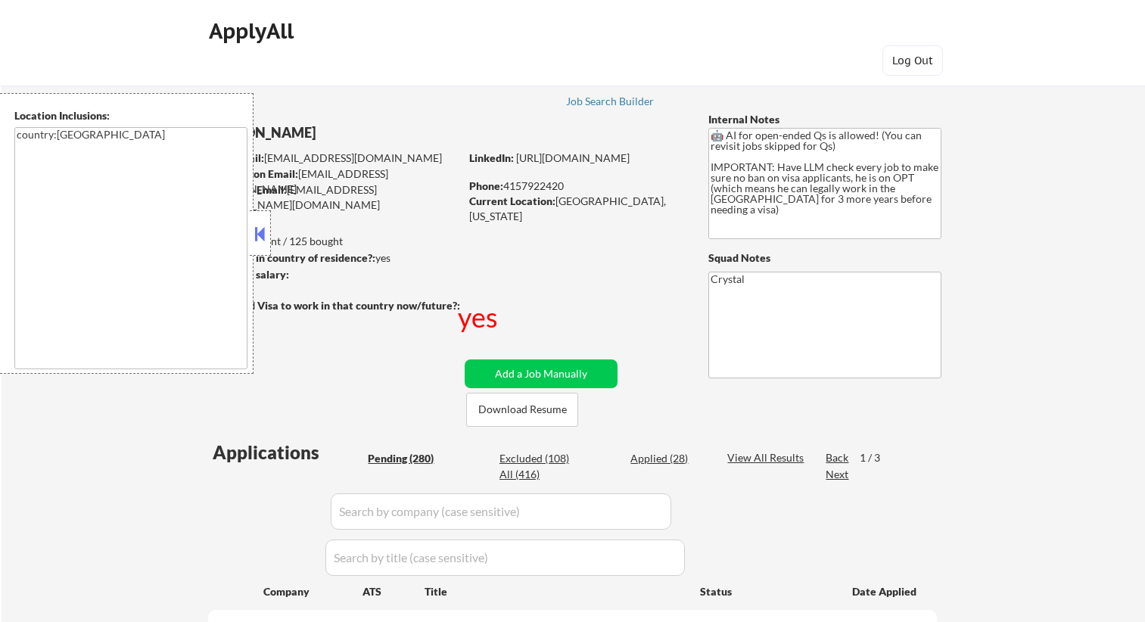
drag, startPoint x: 0, startPoint y: 0, endPoint x: 265, endPoint y: 226, distance: 347.9
click at [265, 226] on button at bounding box center [260, 234] width 17 height 23
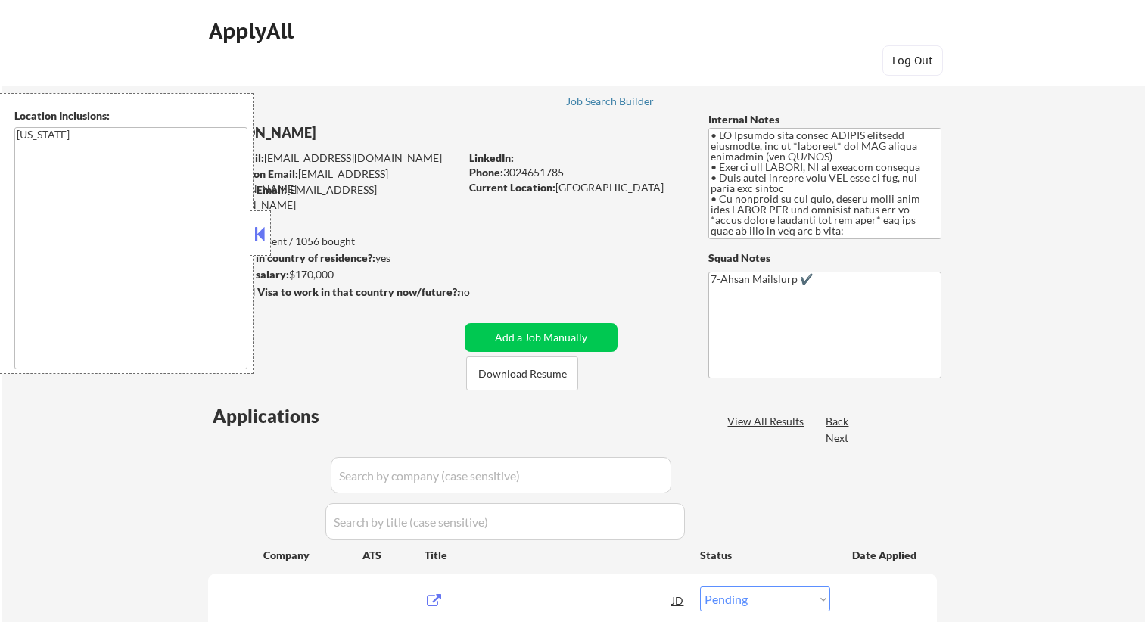
select select ""pending""
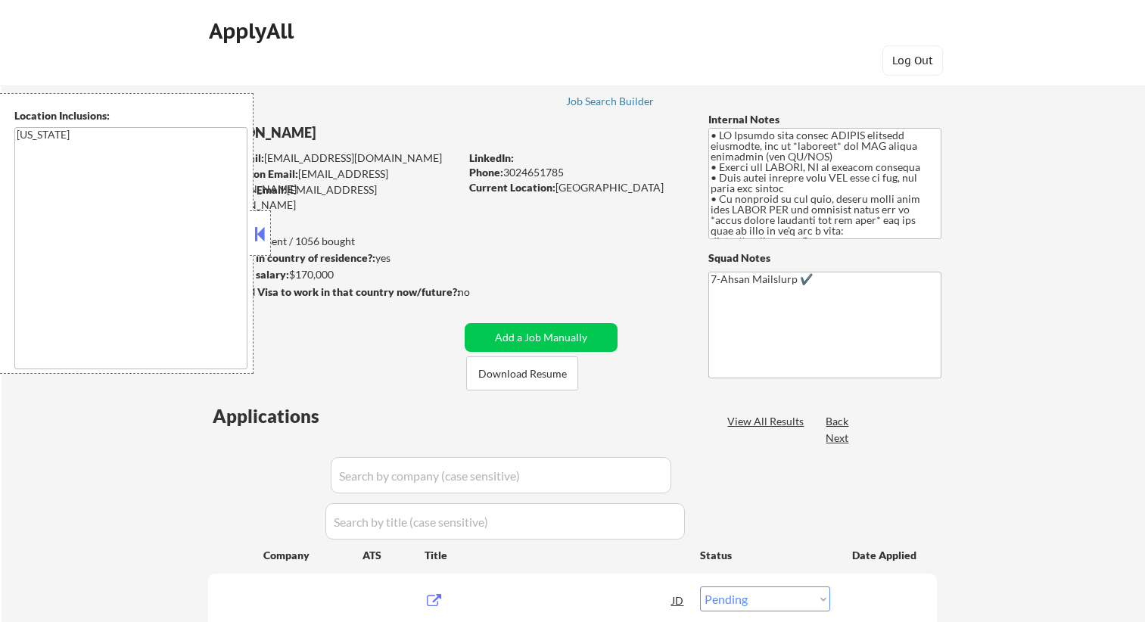
select select ""pending""
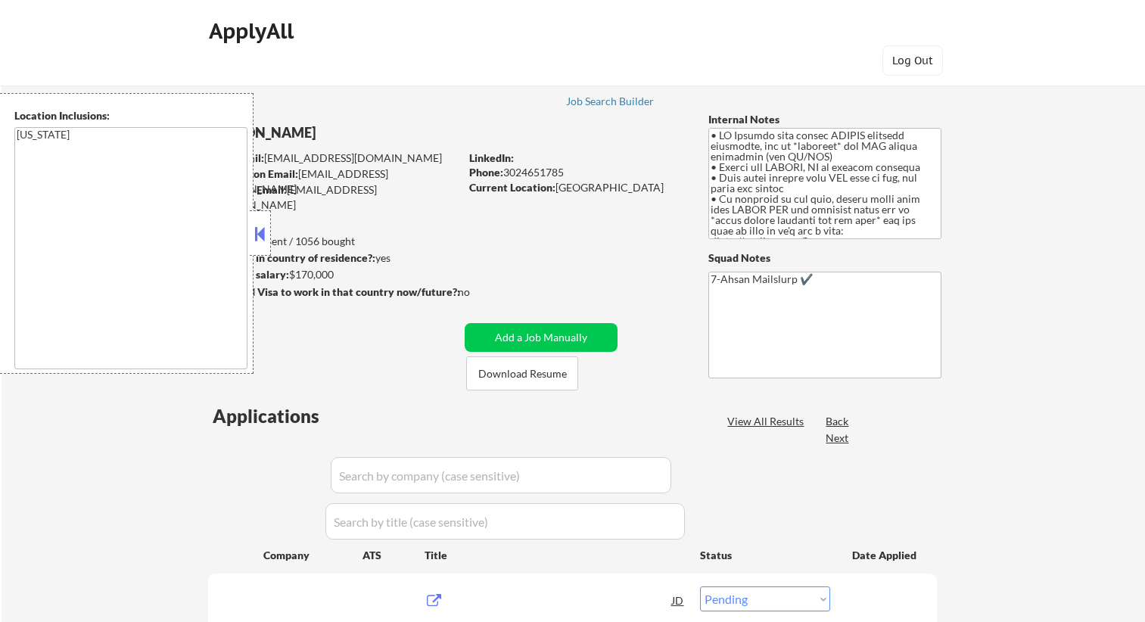
select select ""pending""
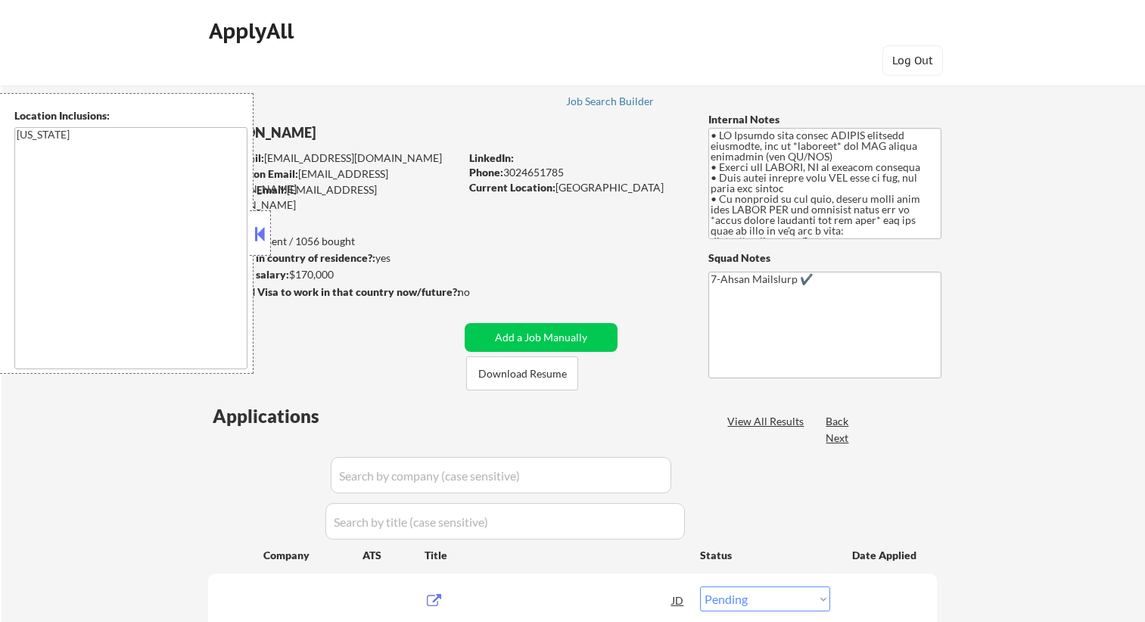
select select ""pending""
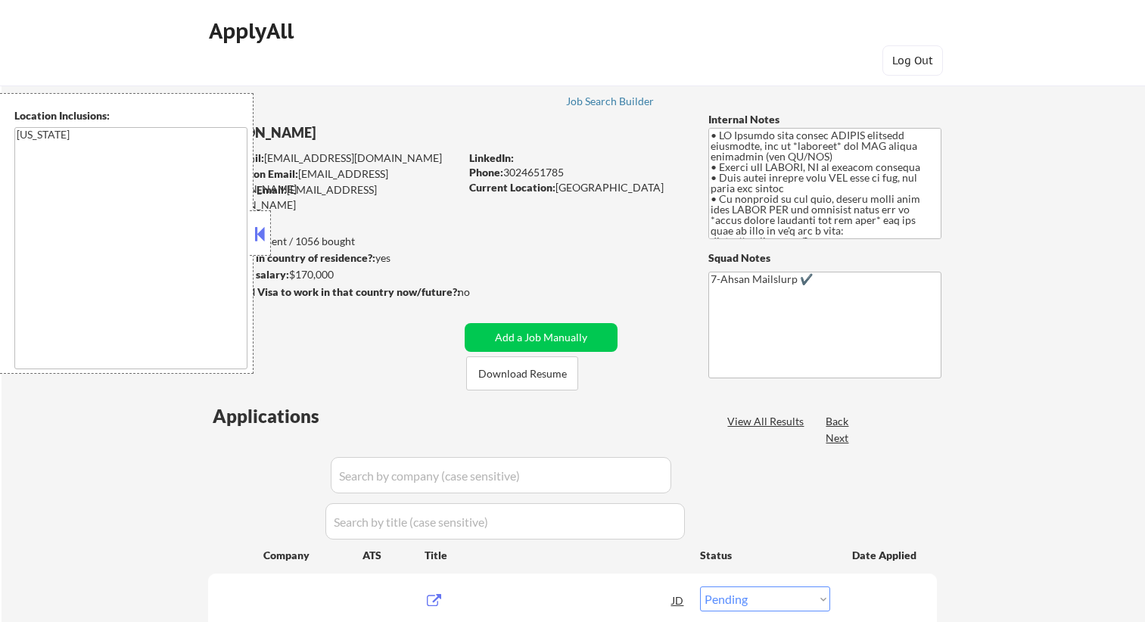
select select ""pending""
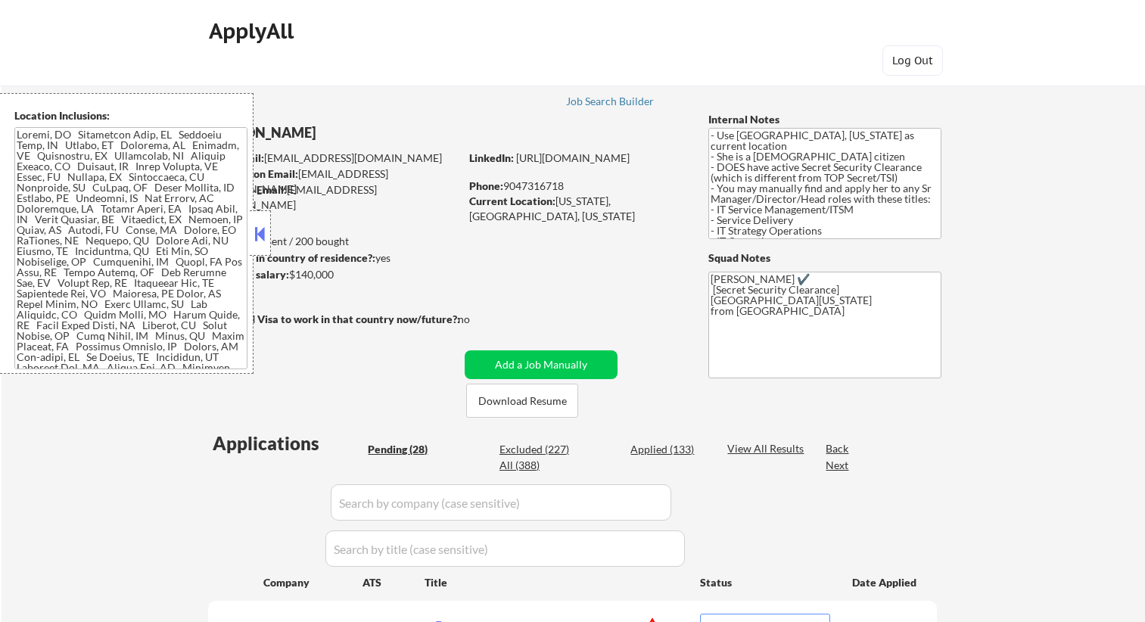
select select ""pending""
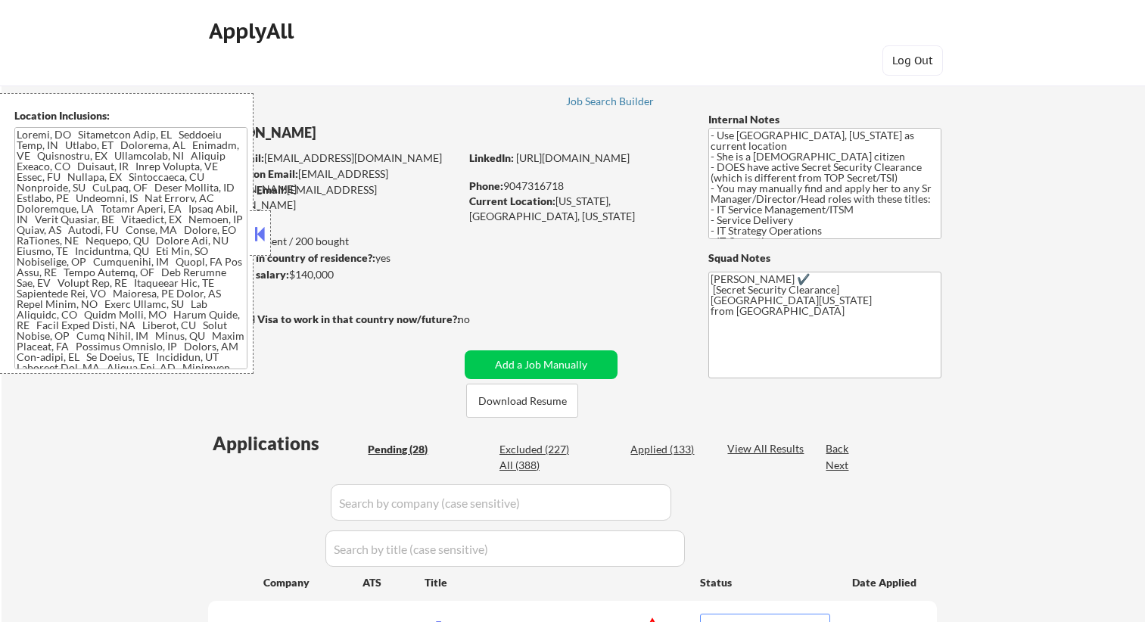
select select ""pending""
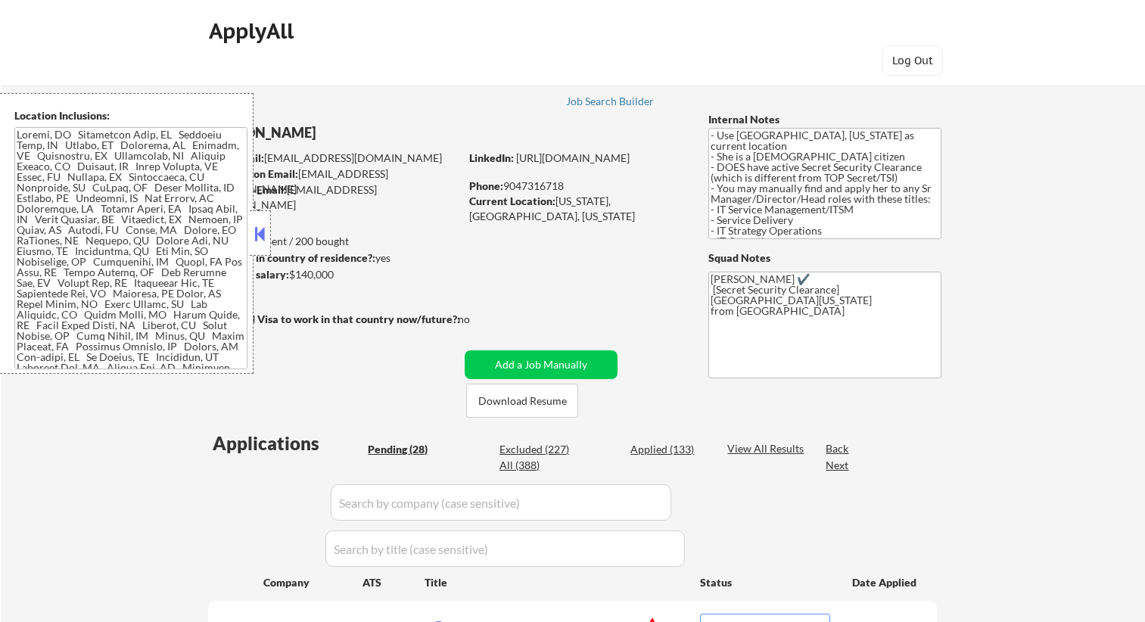
select select ""pending""
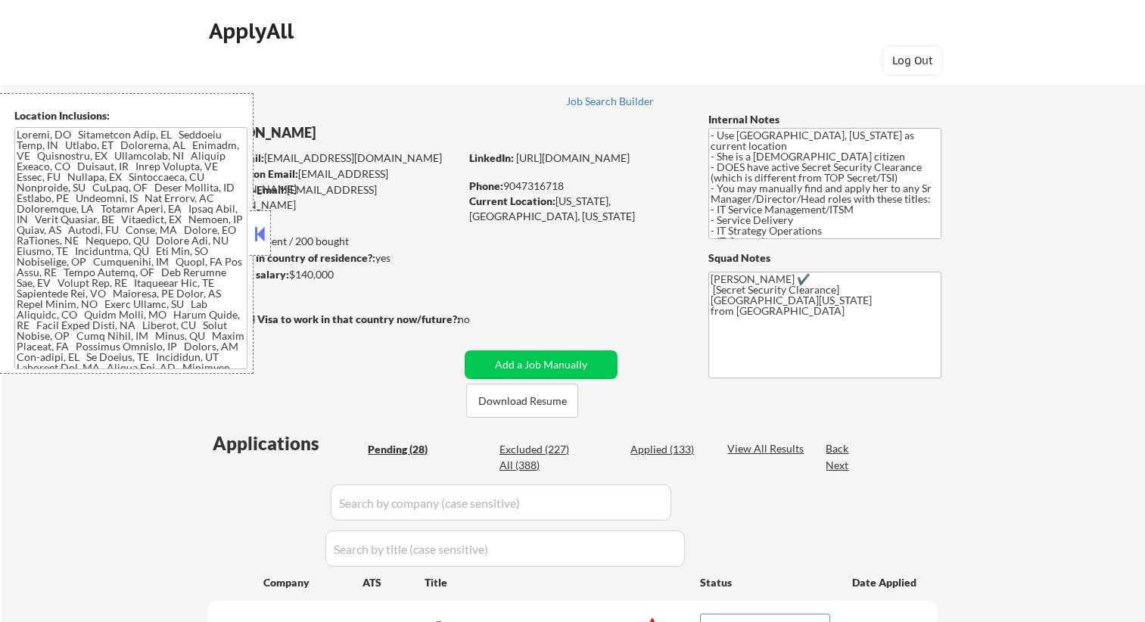
select select ""pending""
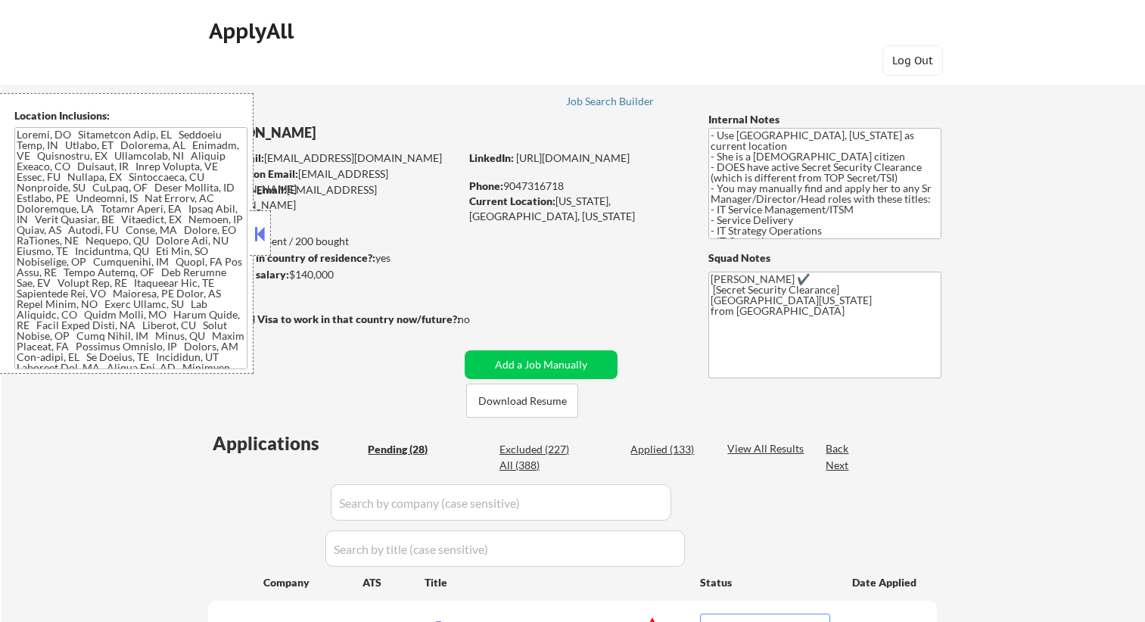
select select ""pending""
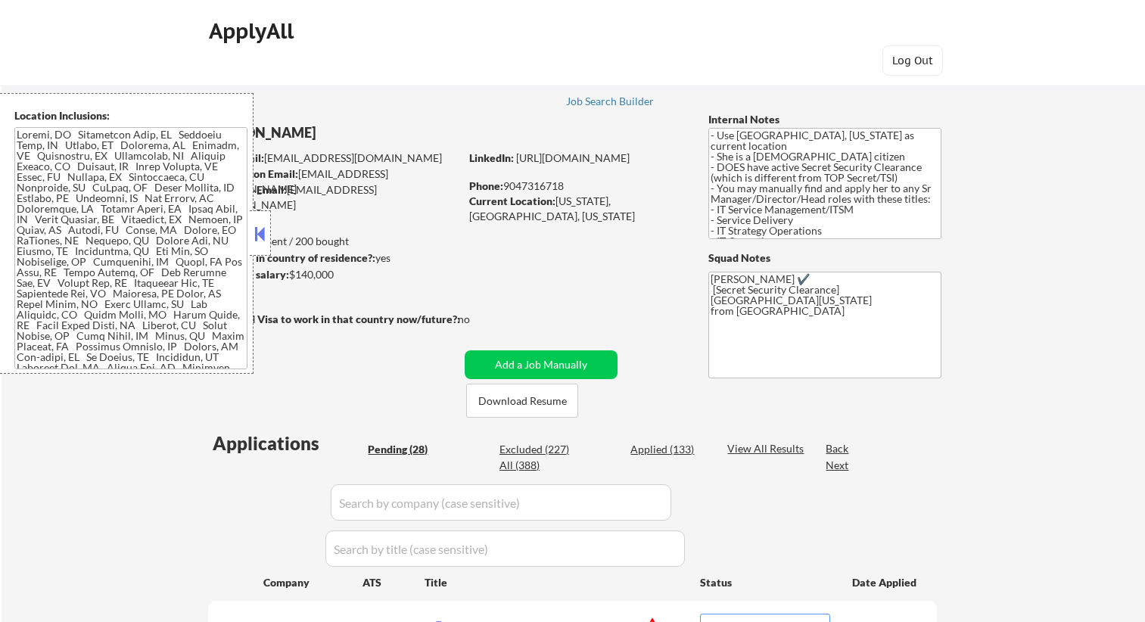
select select ""pending""
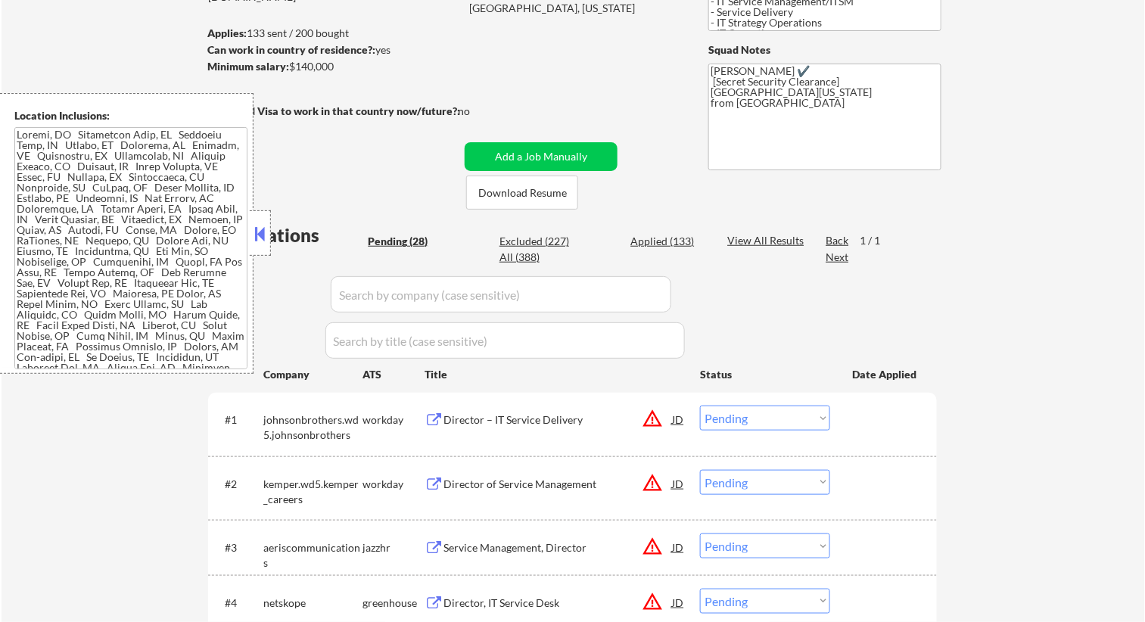
scroll to position [207, 0]
type textarea "- Use Key West, Florida as current location - She is a US citizen - DOES have a…"
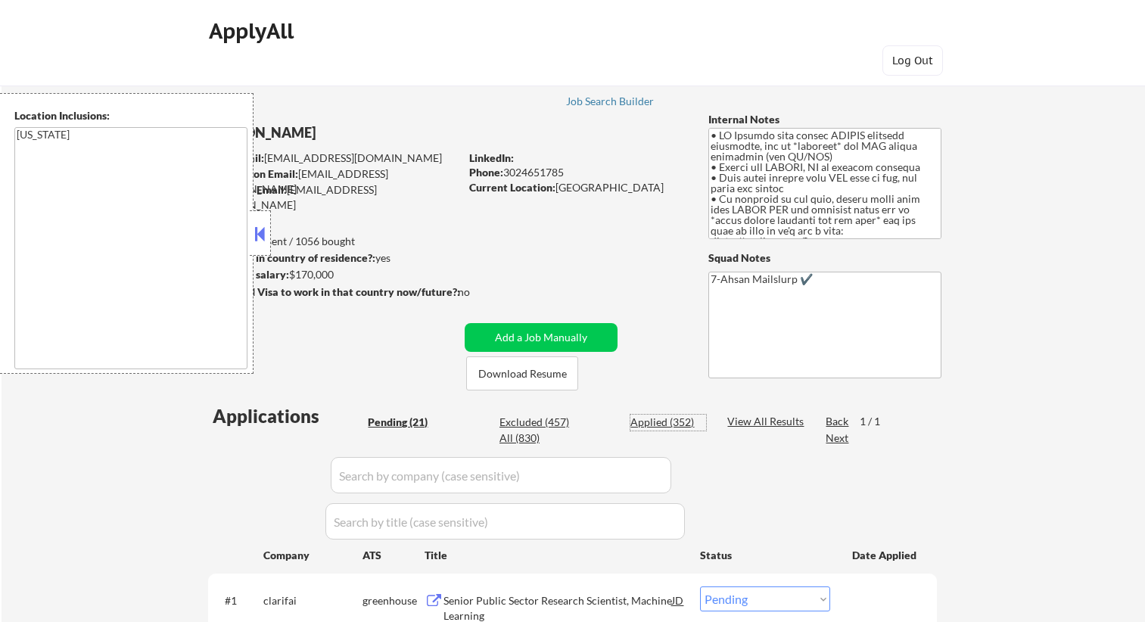
select select ""pending""
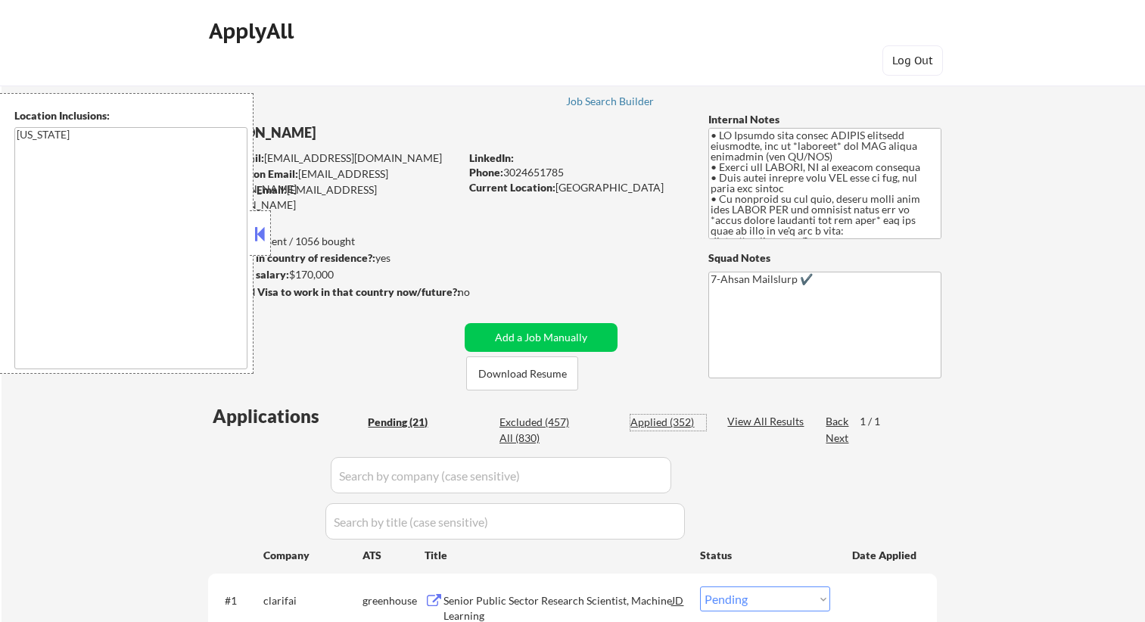
select select ""pending""
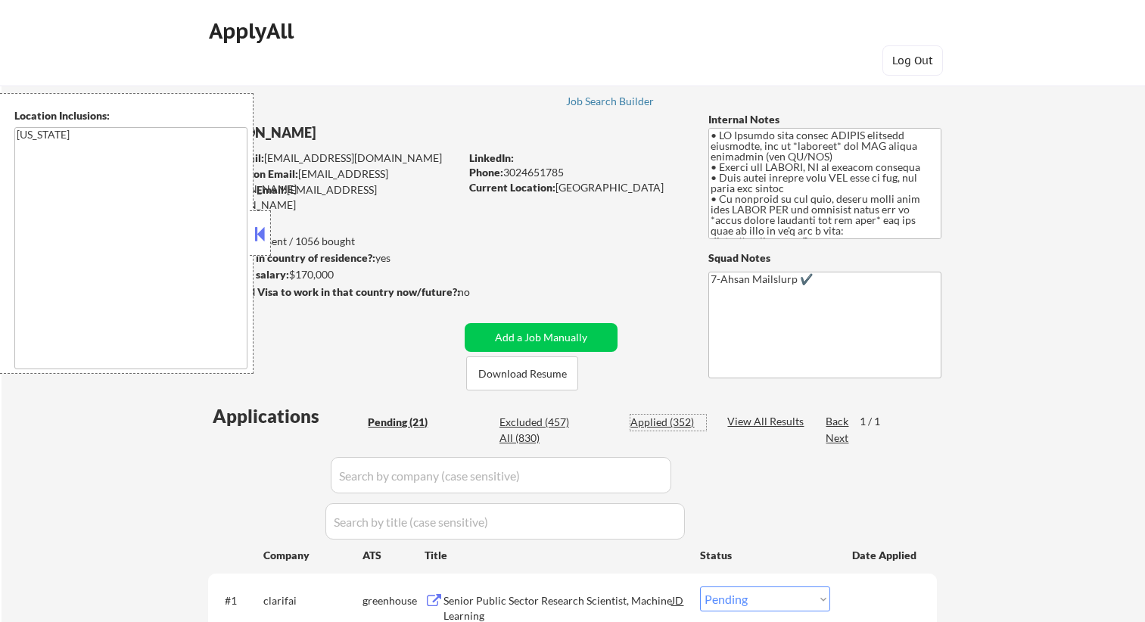
select select ""pending""
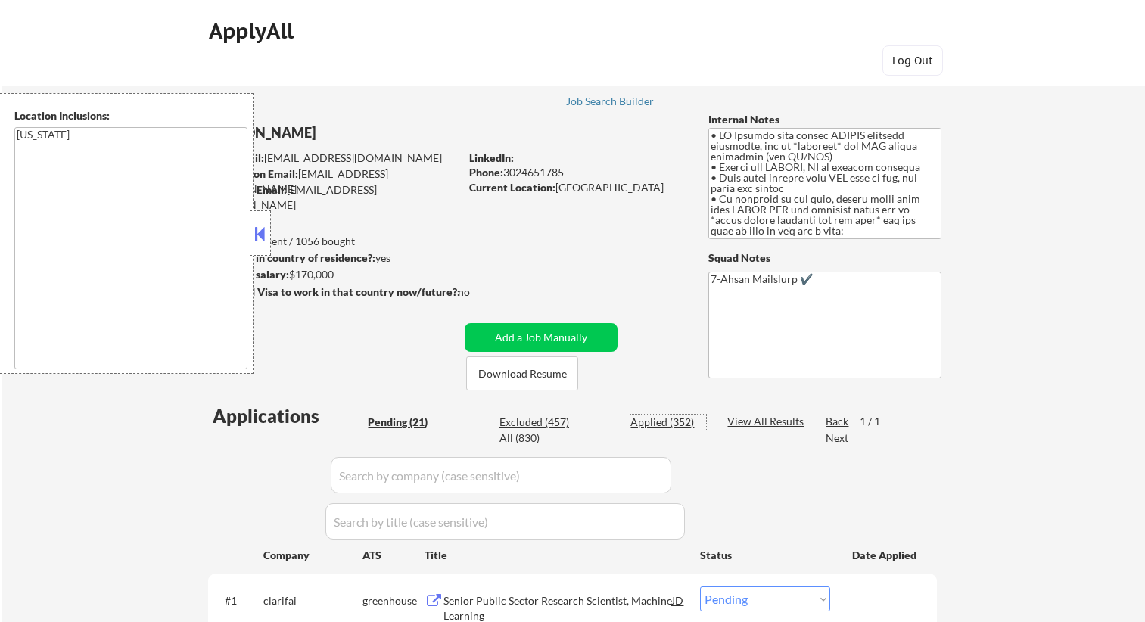
select select ""pending""
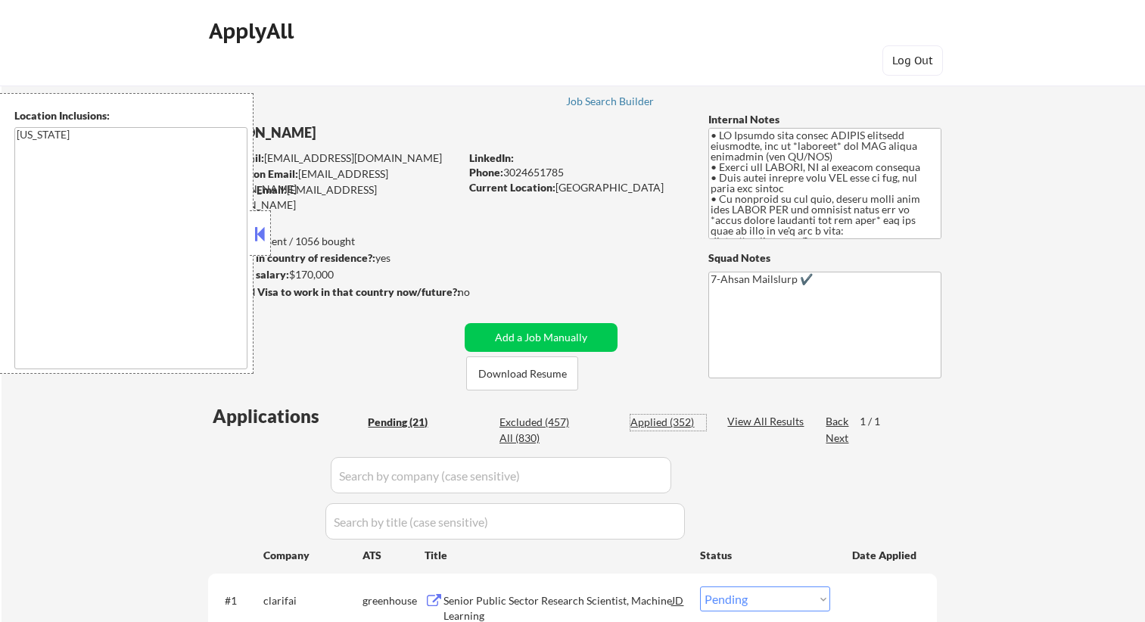
select select ""pending""
click at [675, 422] on div "Applied (352)" at bounding box center [668, 422] width 76 height 15
select select ""applied""
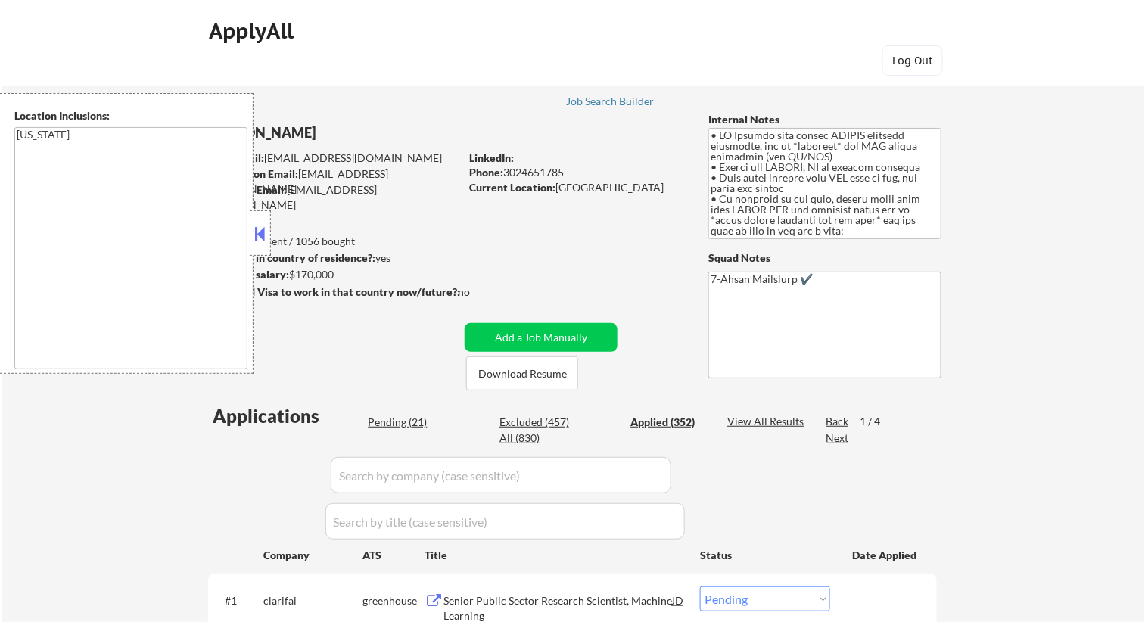
select select ""applied""
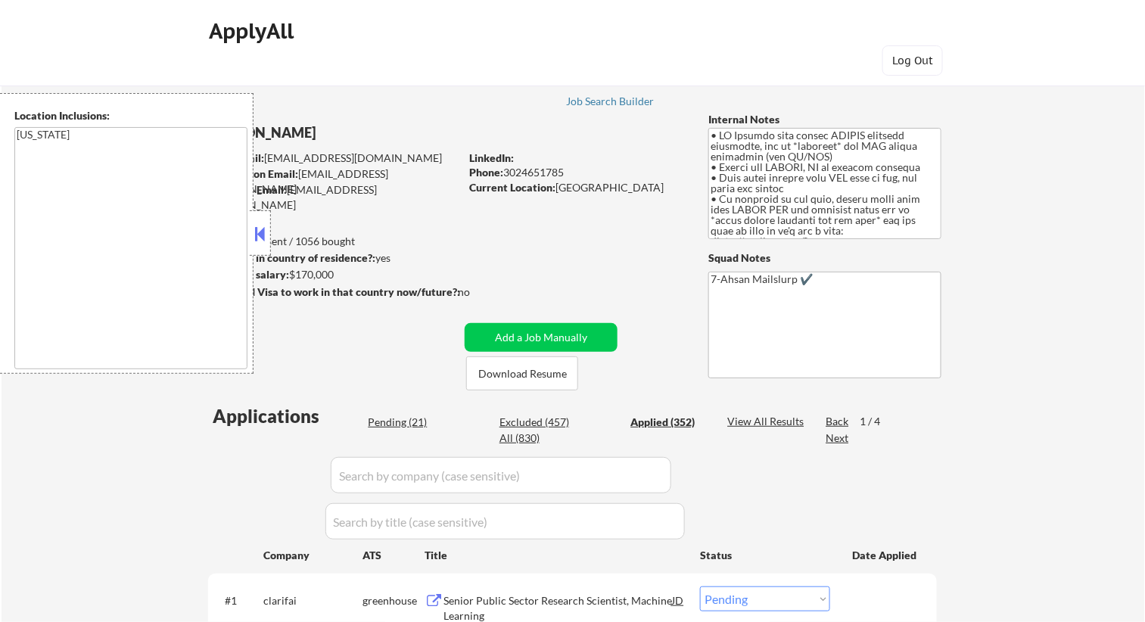
select select ""applied""
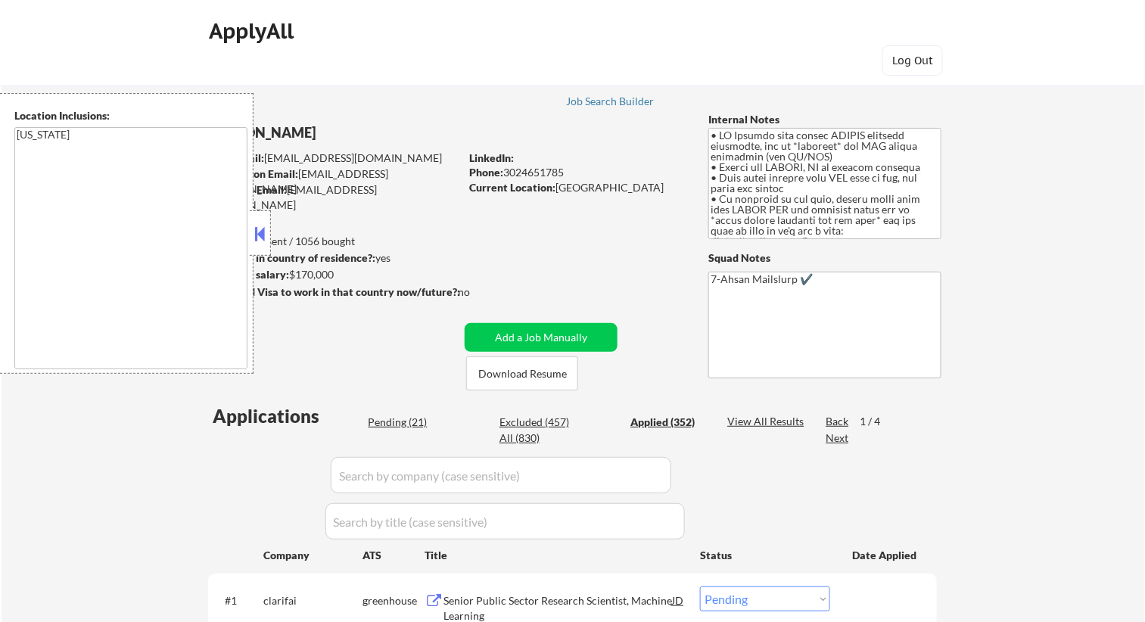
select select ""applied""
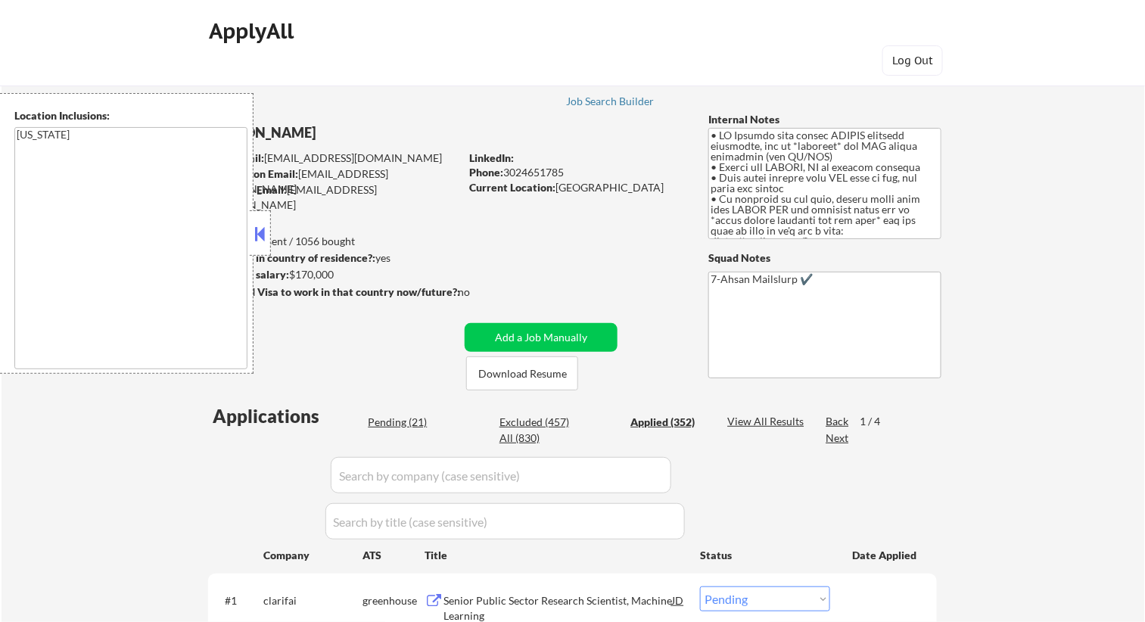
select select ""applied""
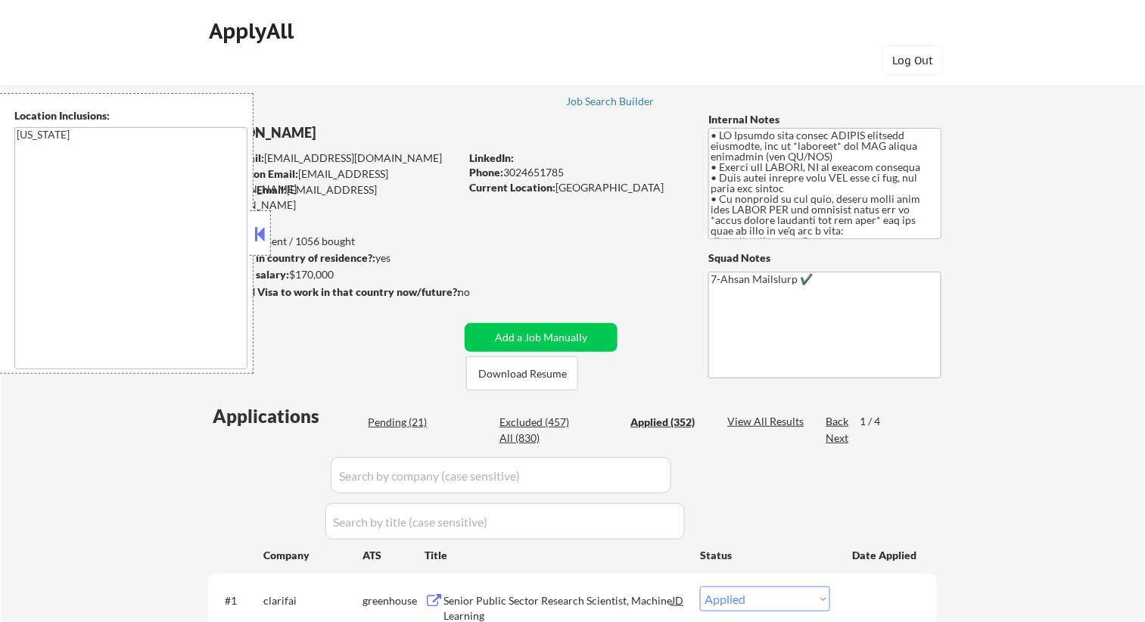
select select ""applied""
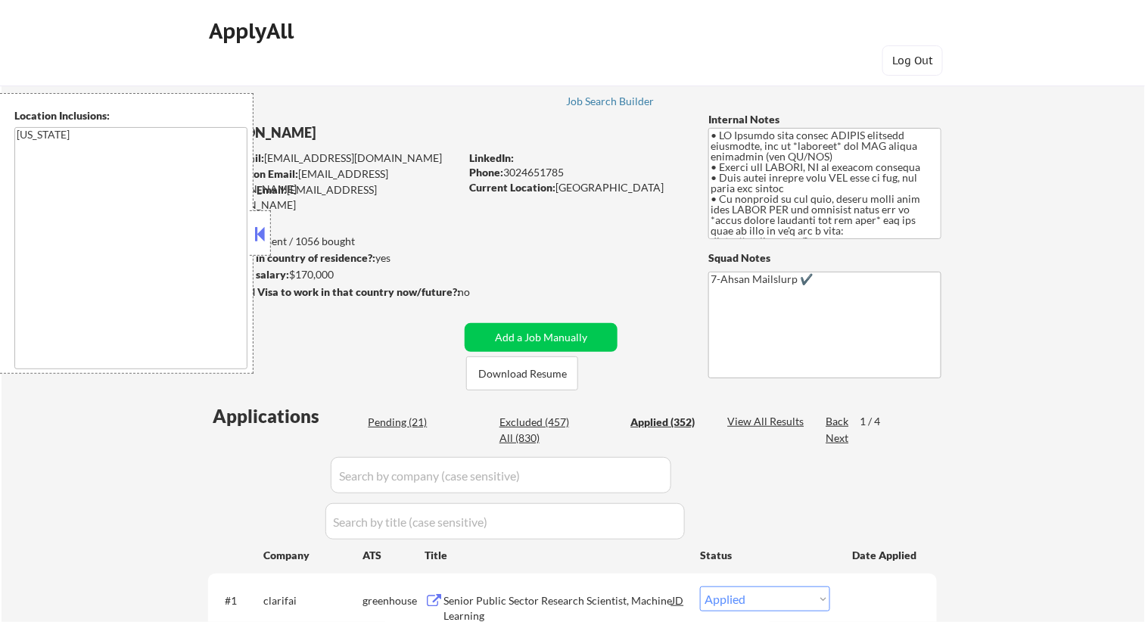
select select ""applied""
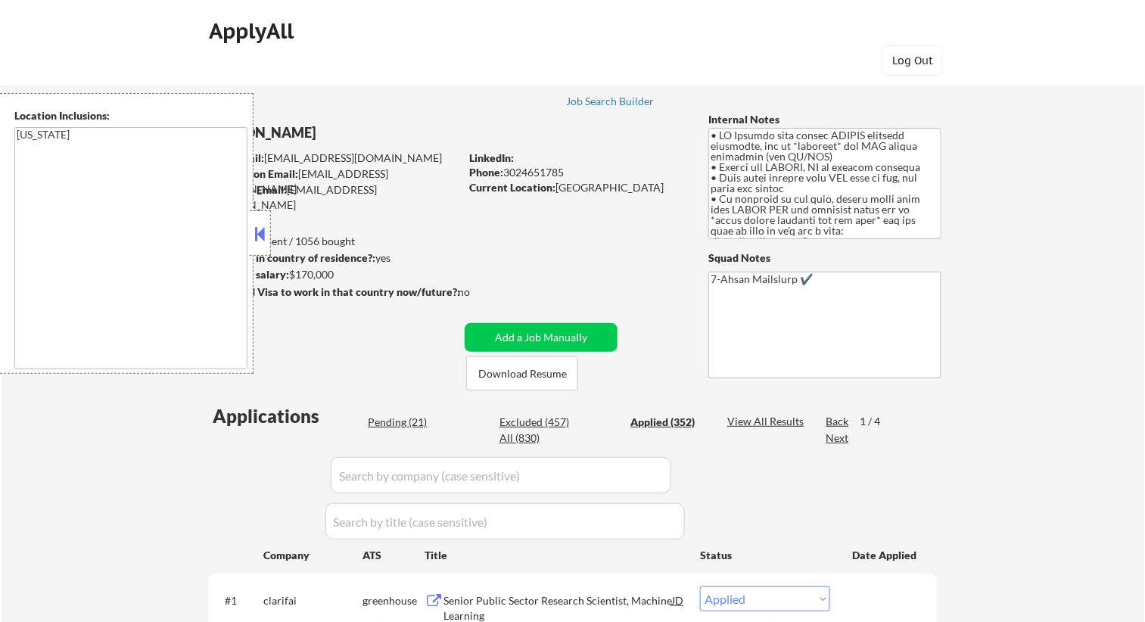
select select ""applied""
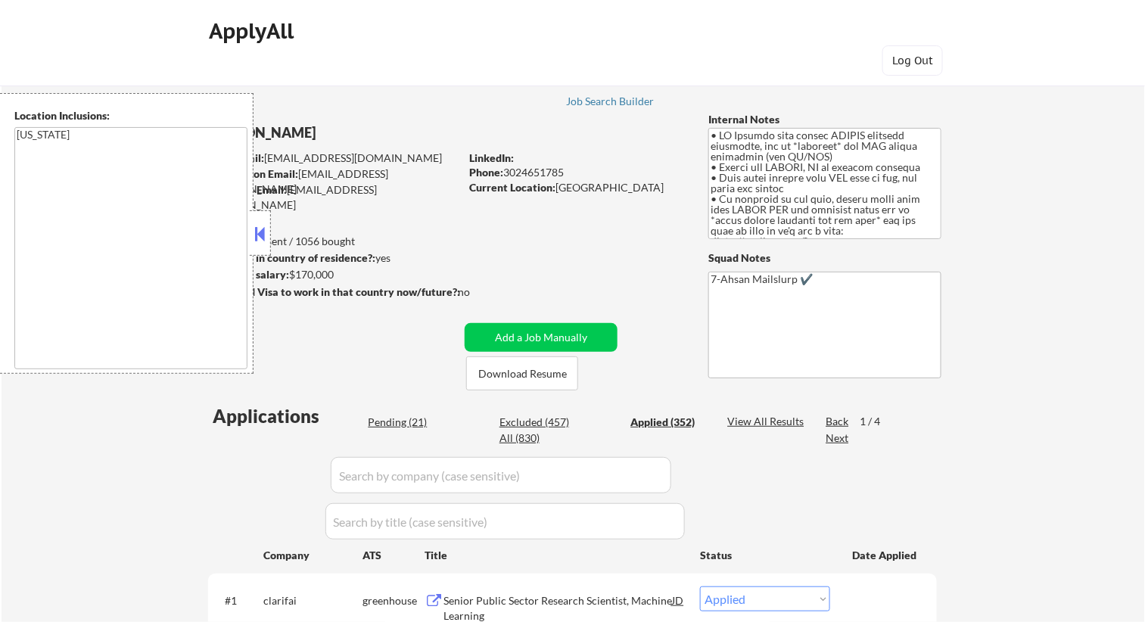
select select ""applied""
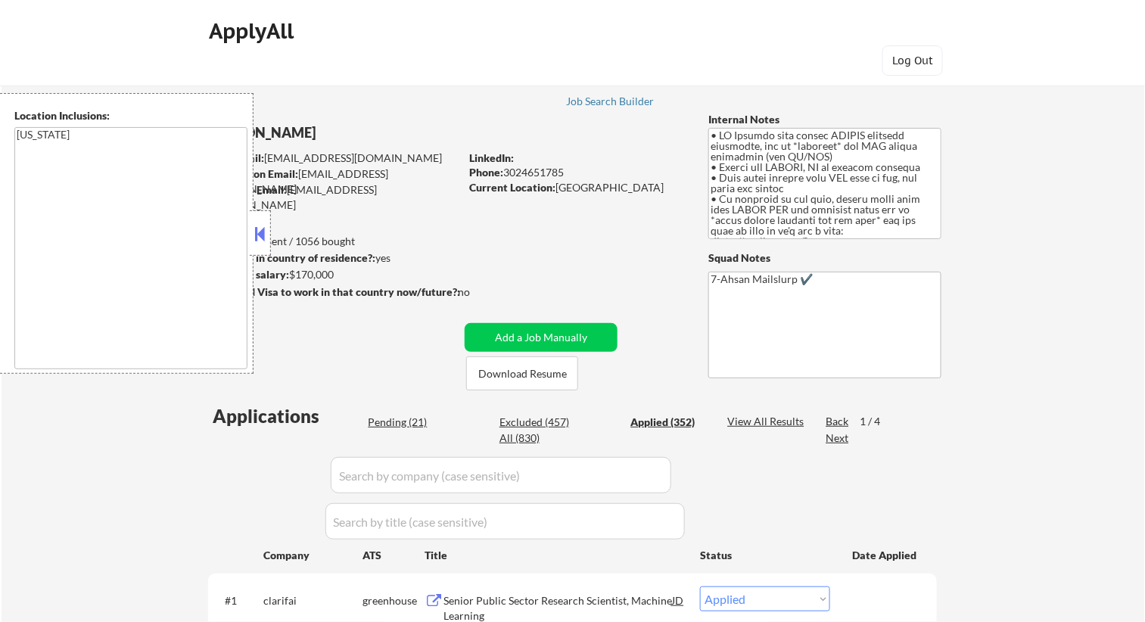
select select ""applied""
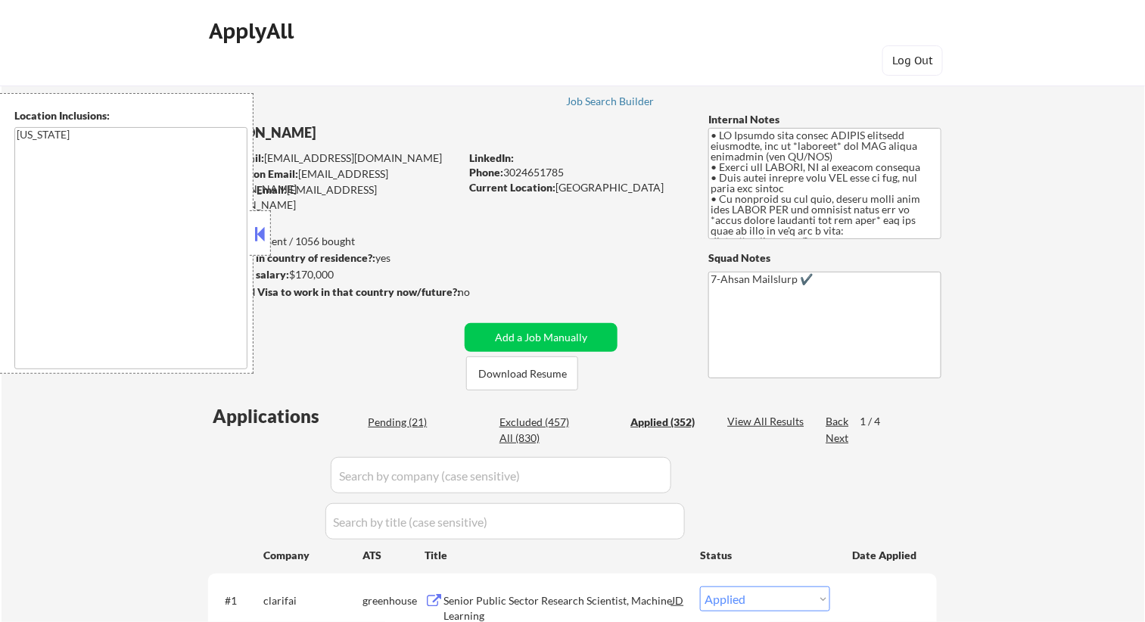
select select ""applied""
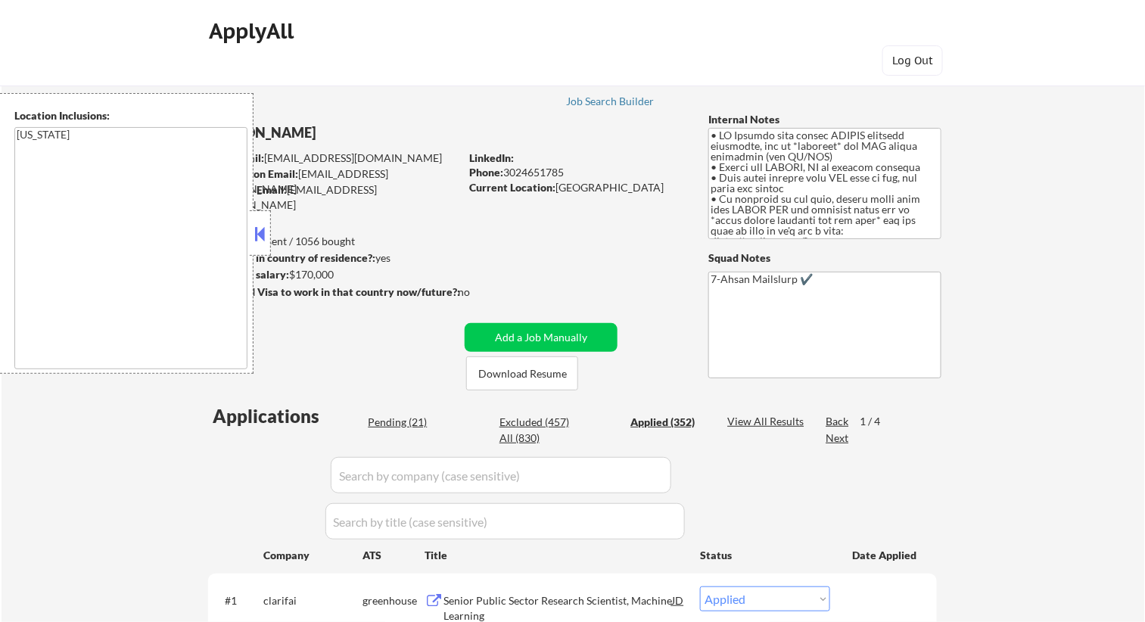
select select ""applied""
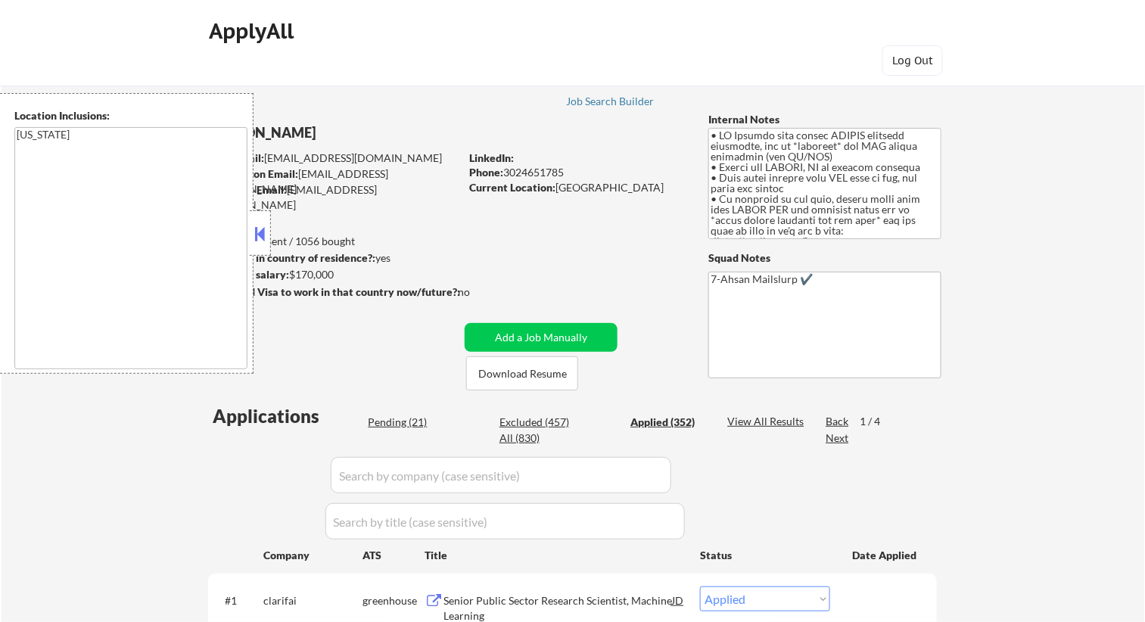
select select ""applied""
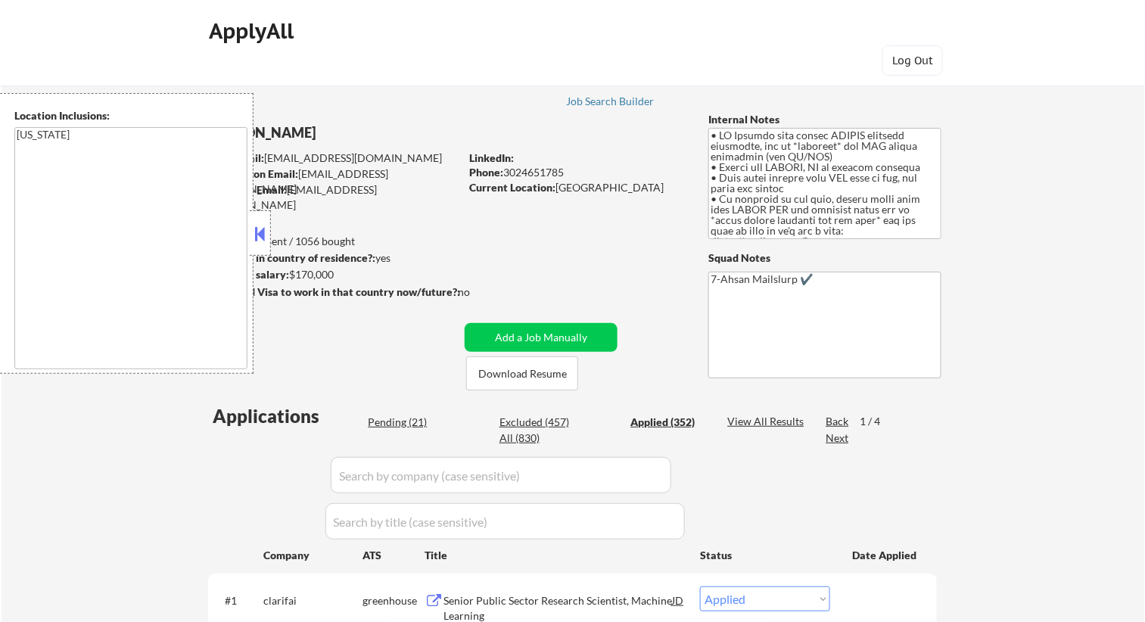
select select ""applied""
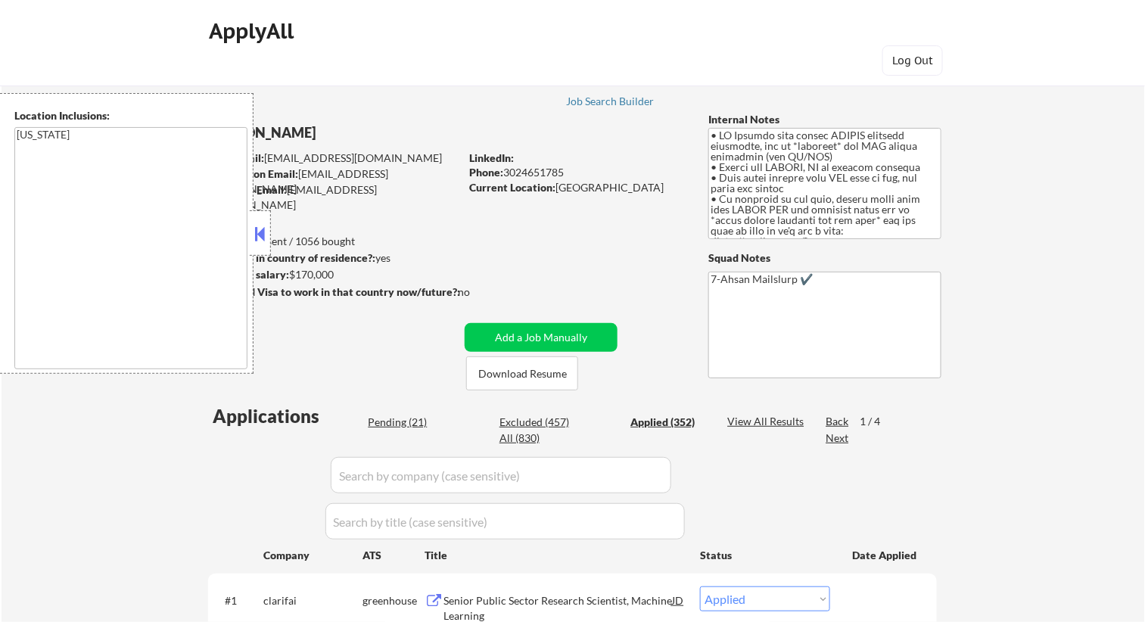
select select ""applied""
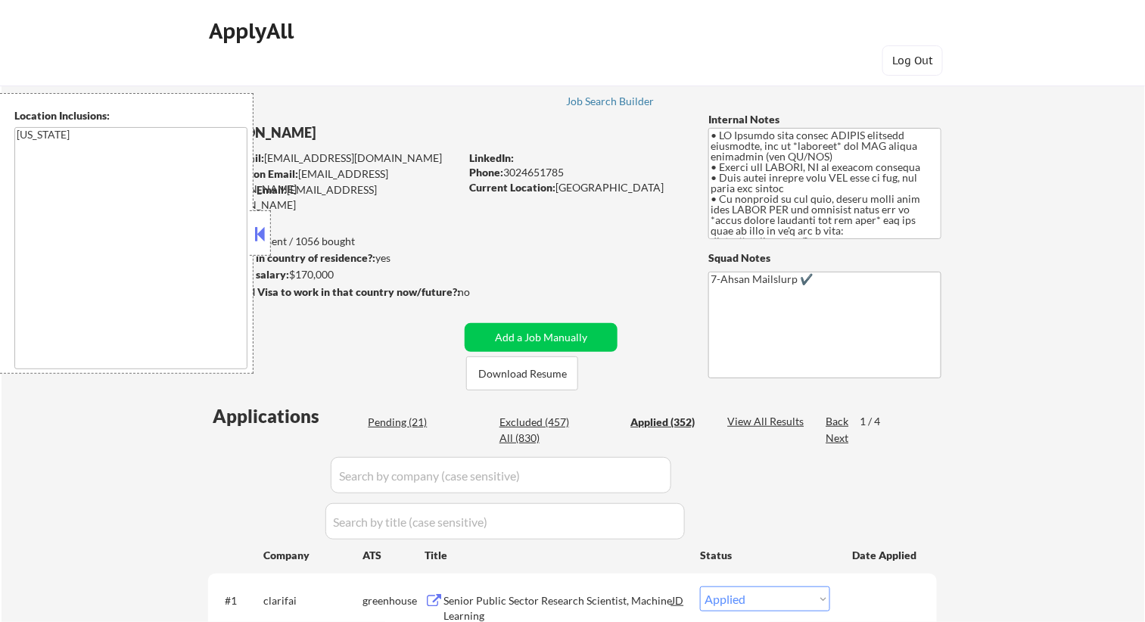
select select ""applied""
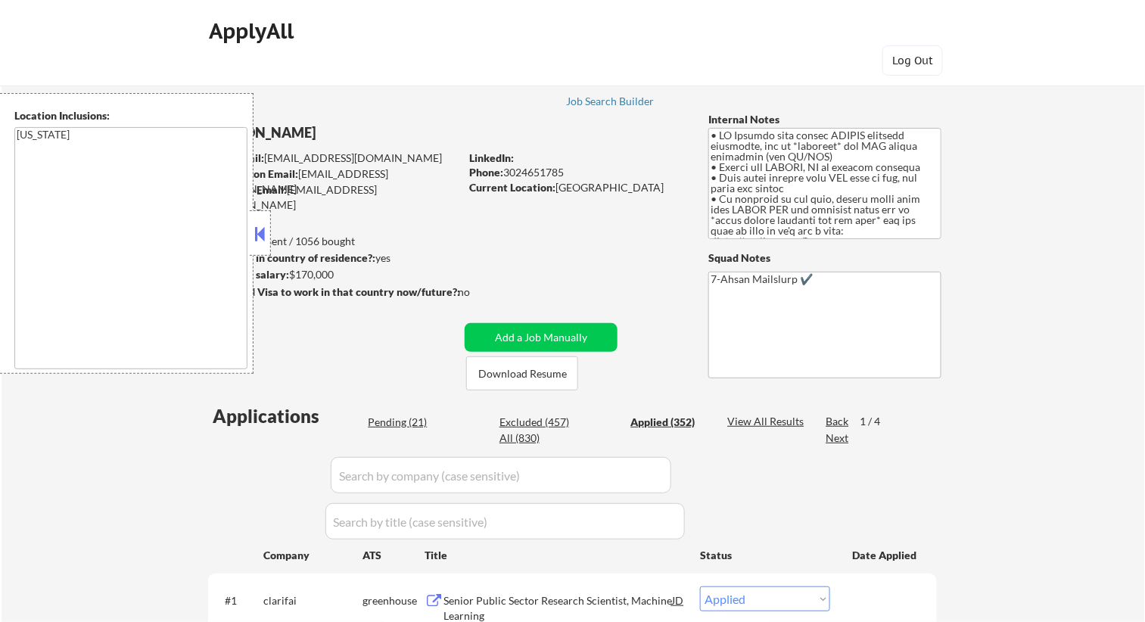
select select ""applied""
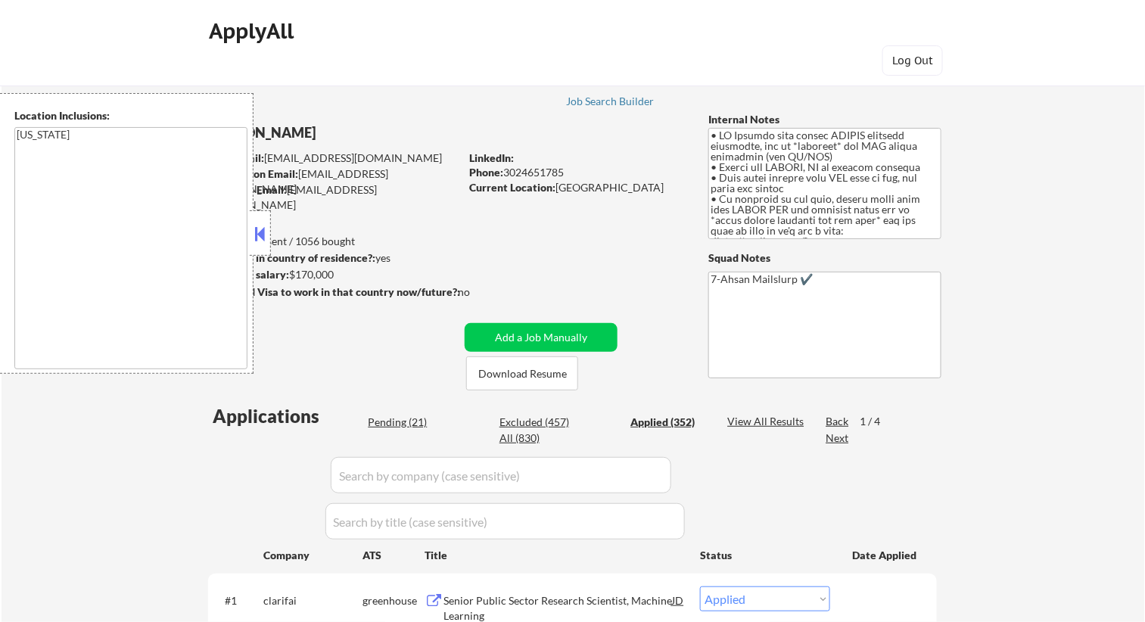
select select ""applied""
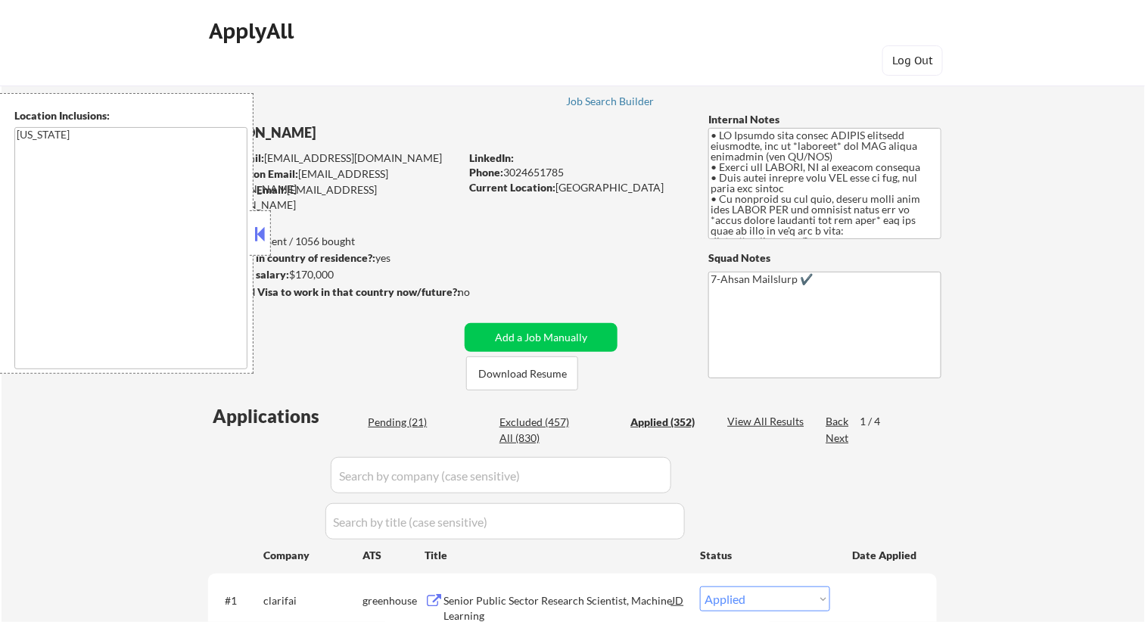
select select ""applied""
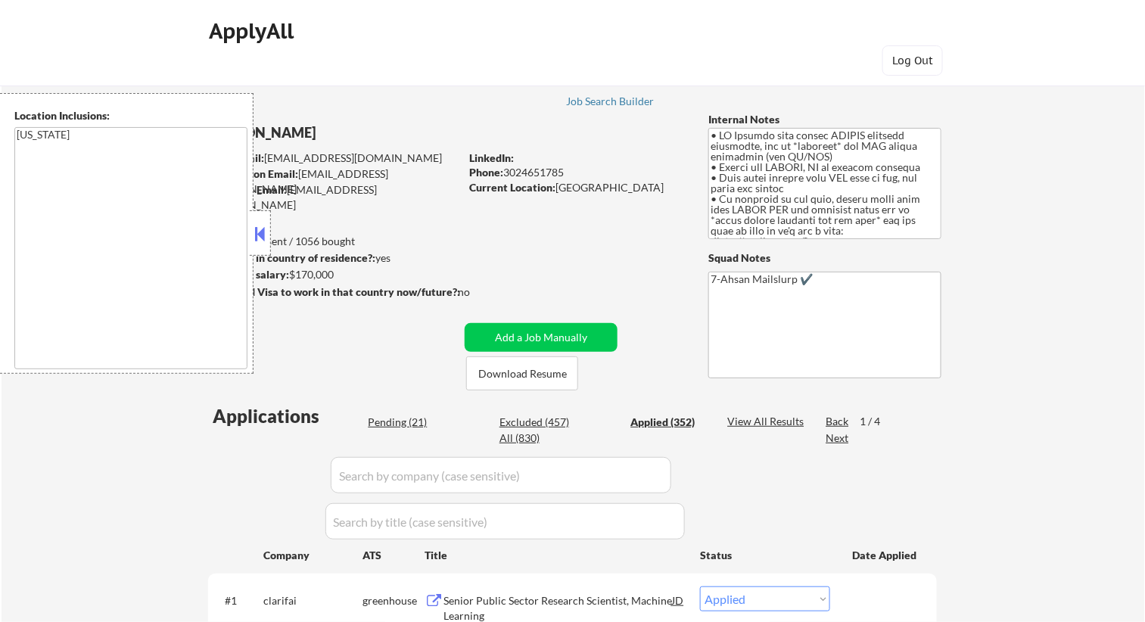
select select ""applied""
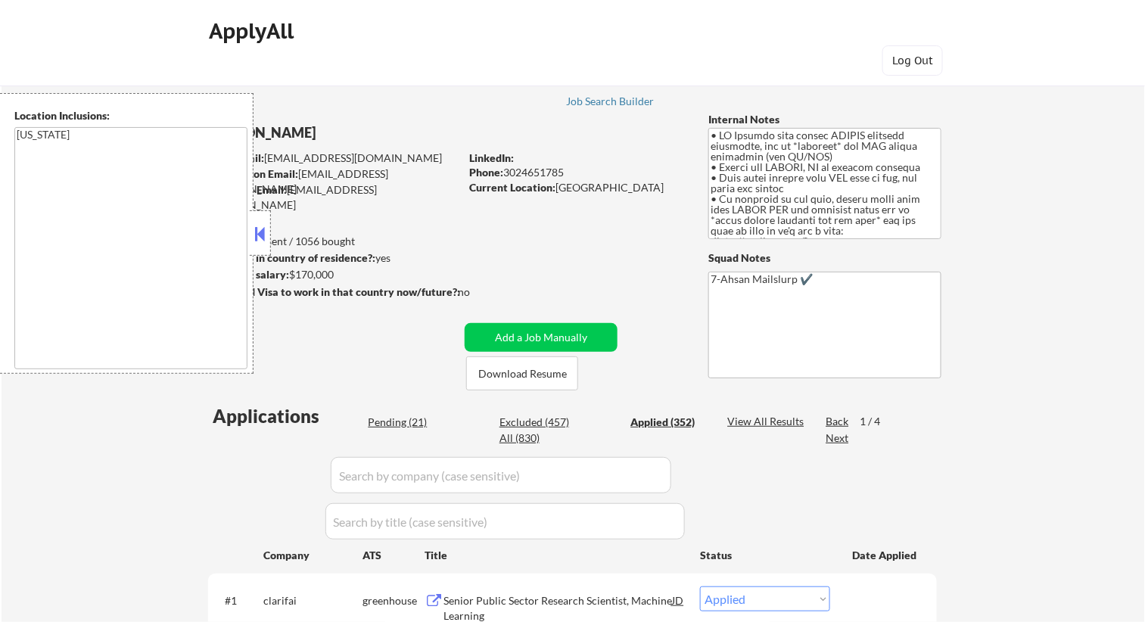
select select ""applied""
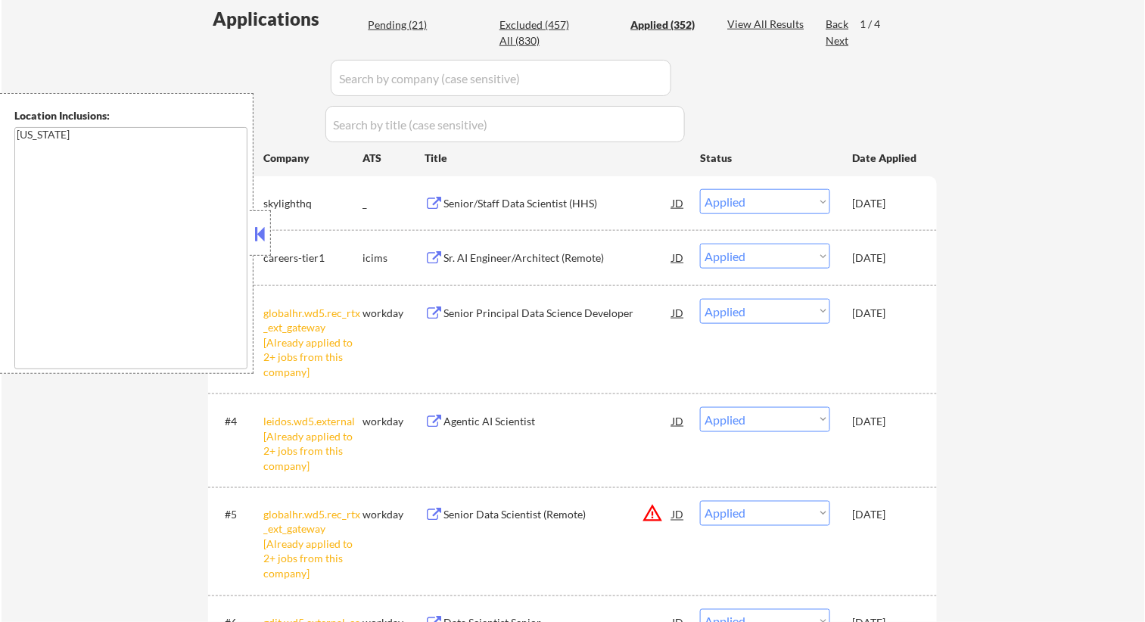
scroll to position [482, 0]
